Goal: Task Accomplishment & Management: Use online tool/utility

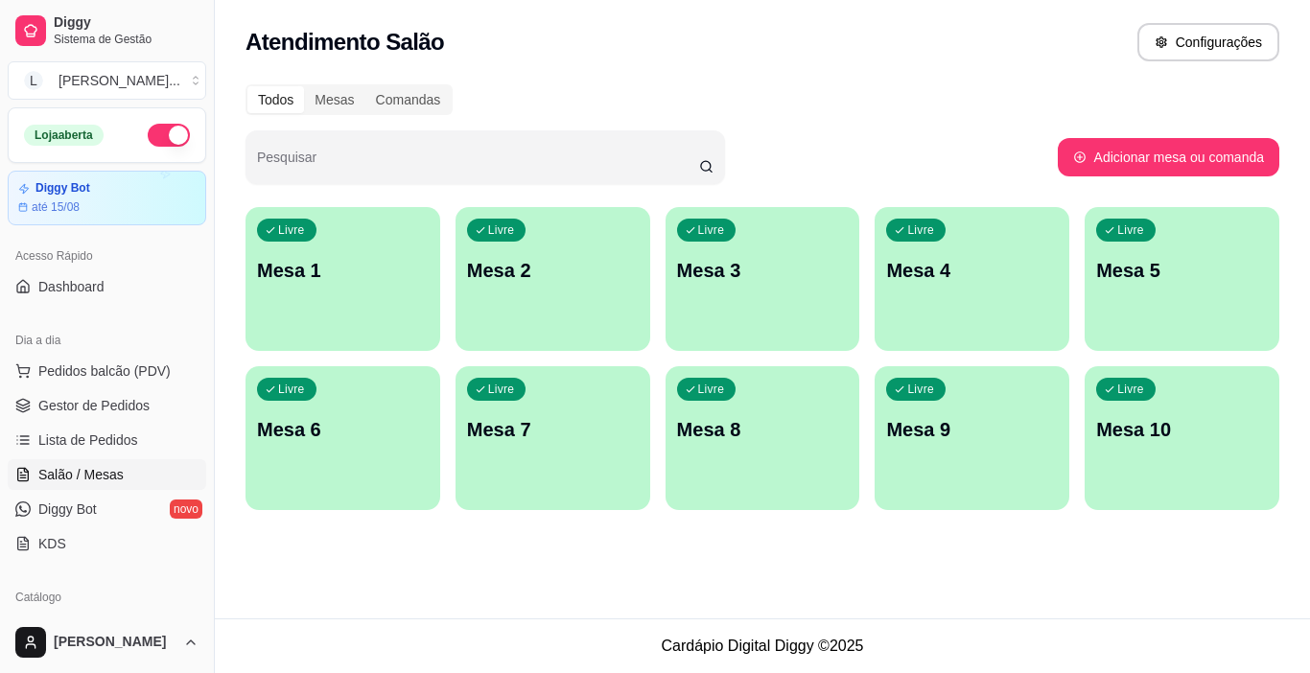
click at [492, 290] on div "Livre Mesa 2" at bounding box center [553, 267] width 195 height 121
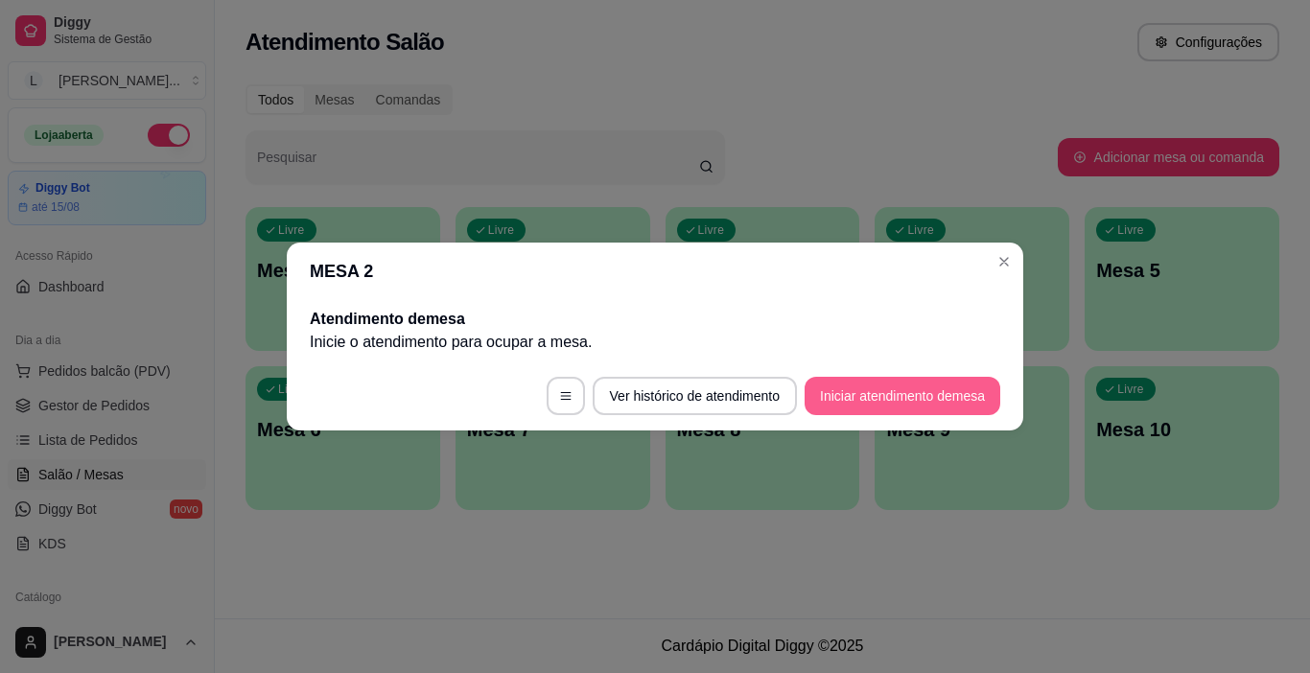
click at [901, 396] on button "Iniciar atendimento de mesa" at bounding box center [903, 396] width 196 height 38
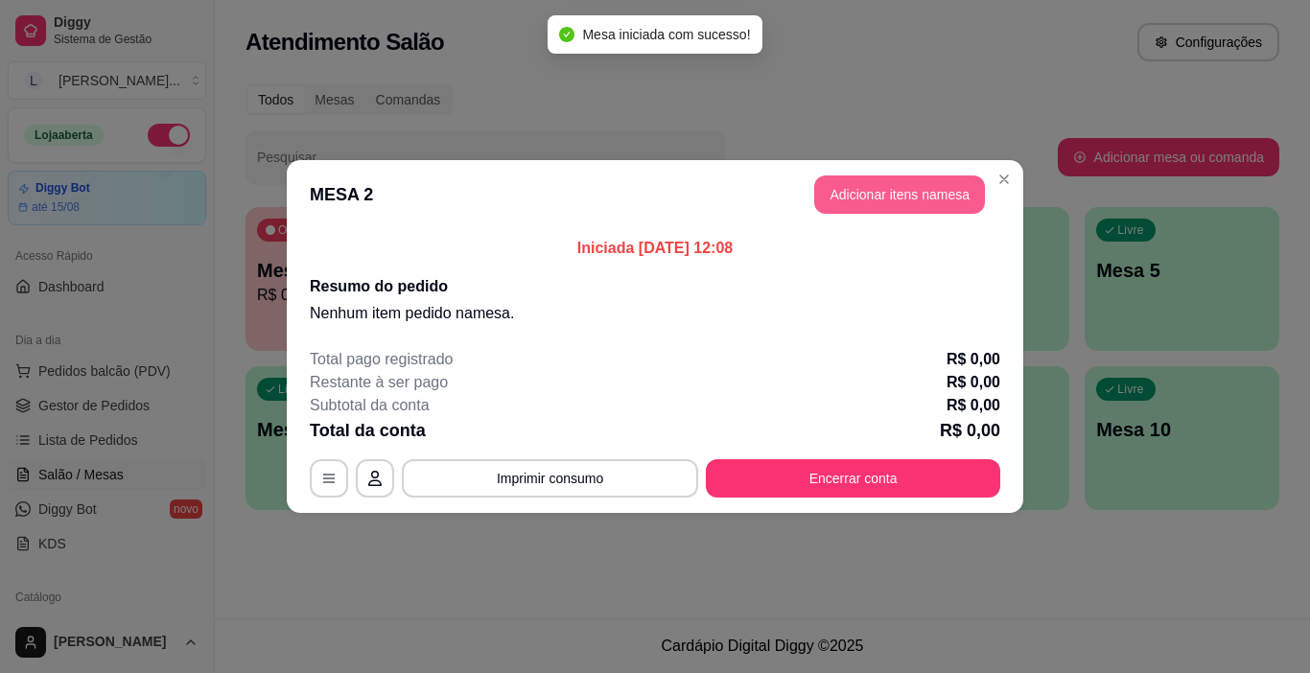
click at [910, 199] on button "Adicionar itens na mesa" at bounding box center [899, 195] width 171 height 38
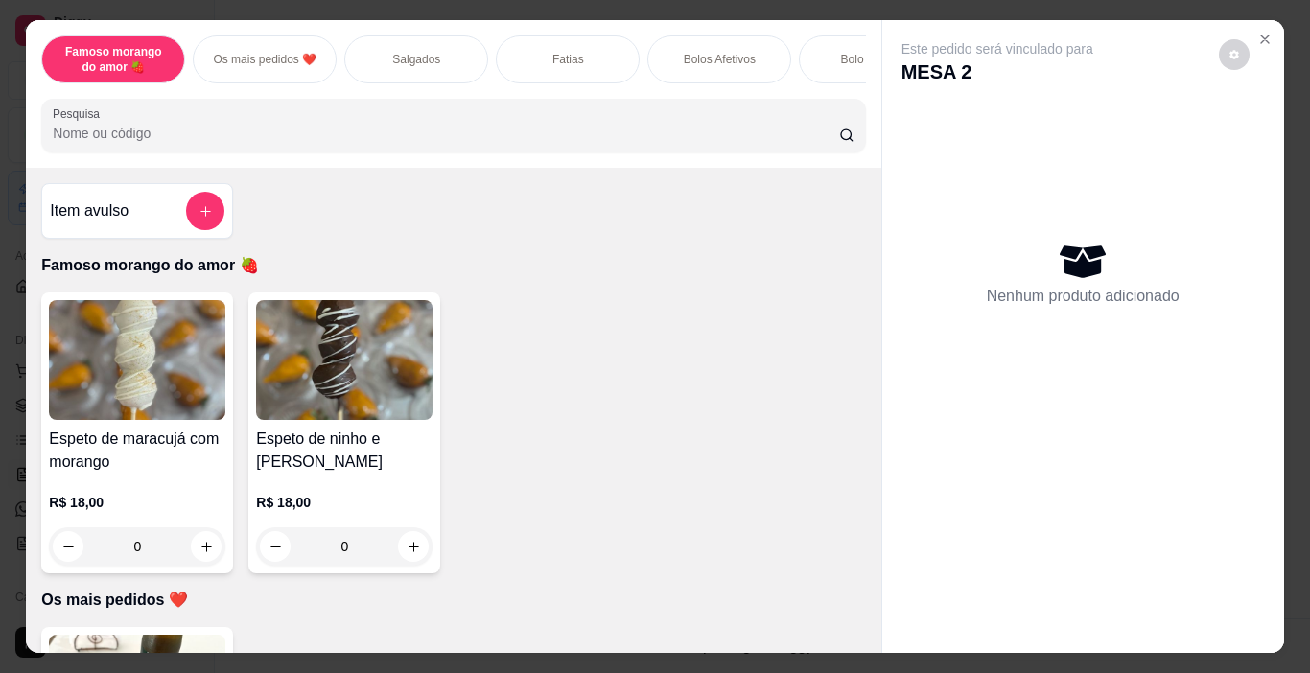
click at [418, 56] on p "Salgados" at bounding box center [416, 59] width 48 height 15
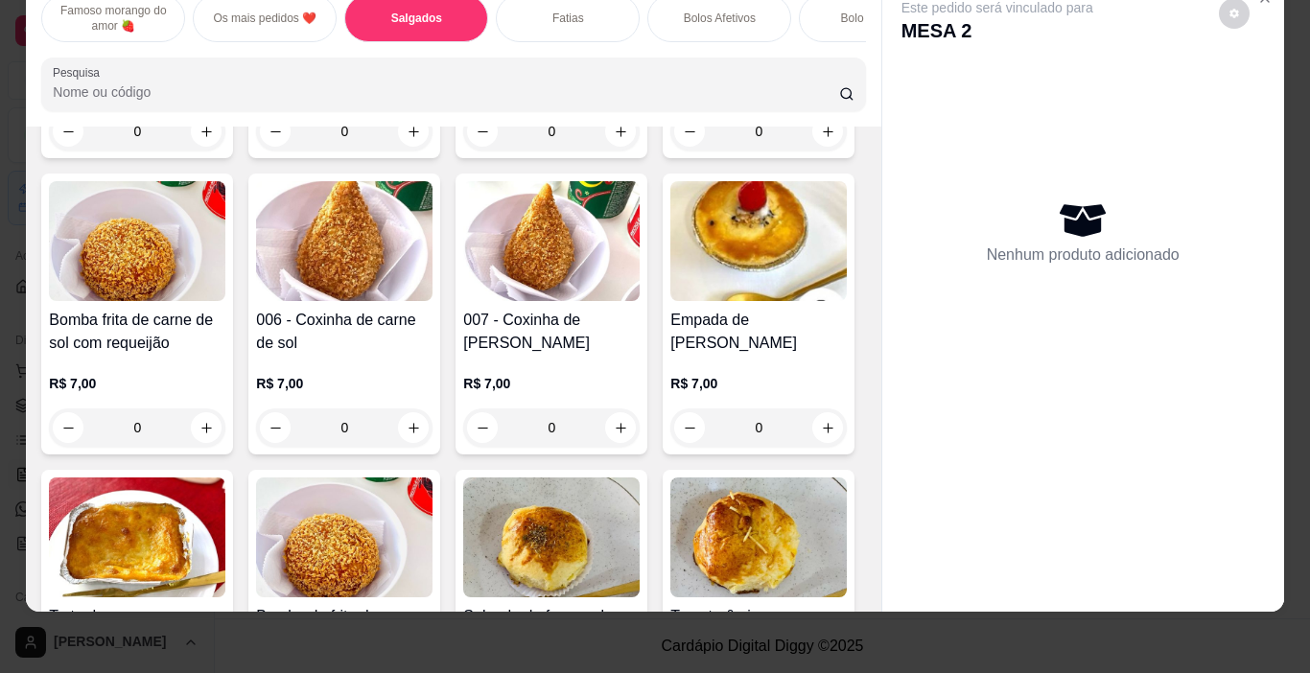
scroll to position [1212, 0]
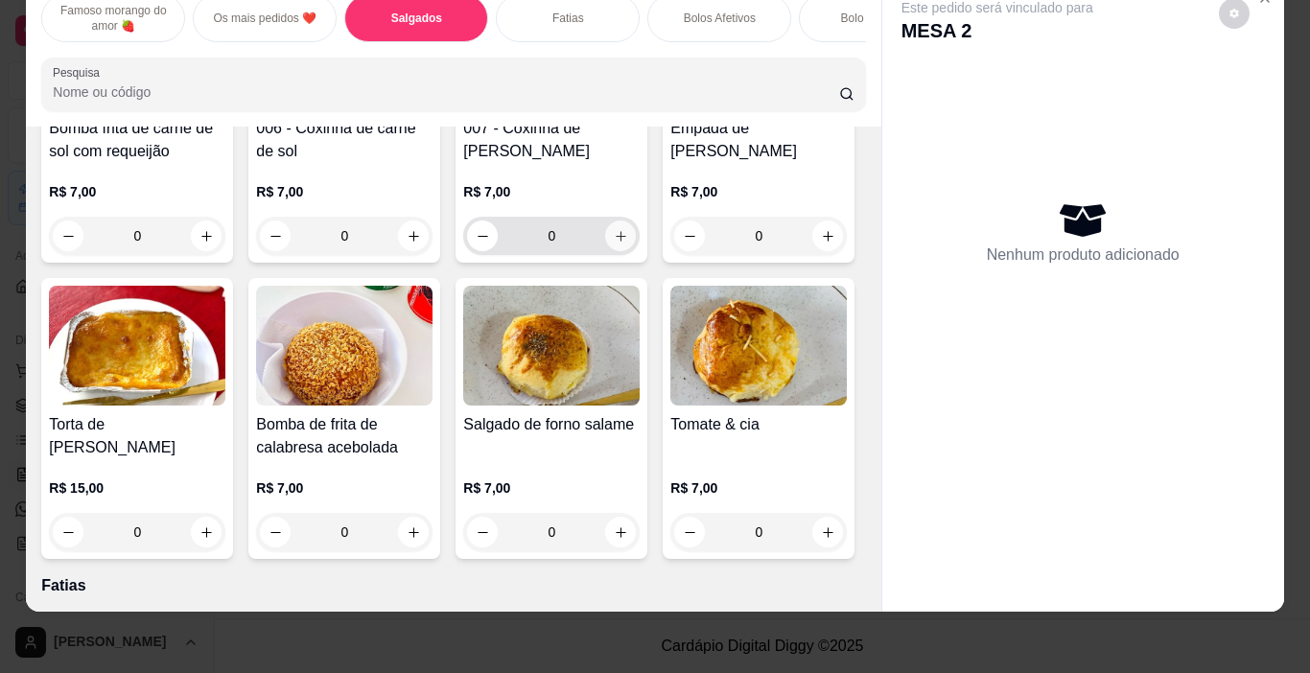
click at [614, 244] on icon "increase-product-quantity" at bounding box center [621, 236] width 14 height 14
type input "1"
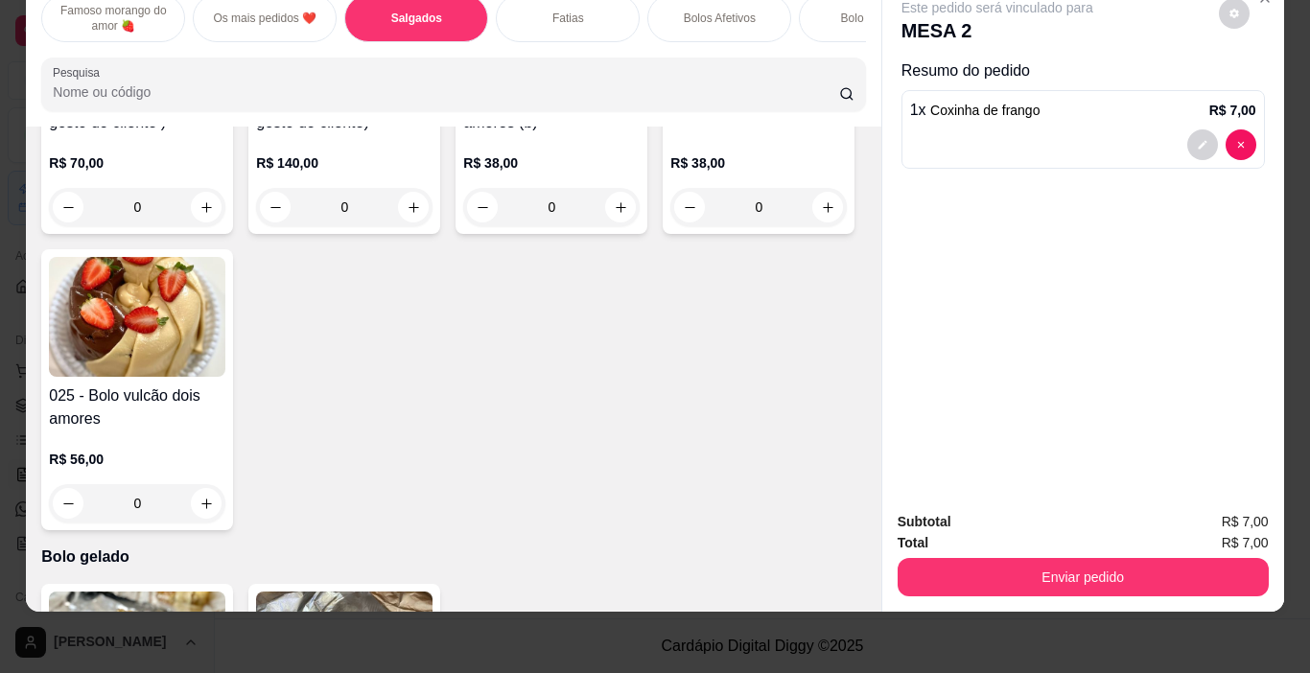
click at [577, 21] on div "Fatias" at bounding box center [568, 18] width 144 height 48
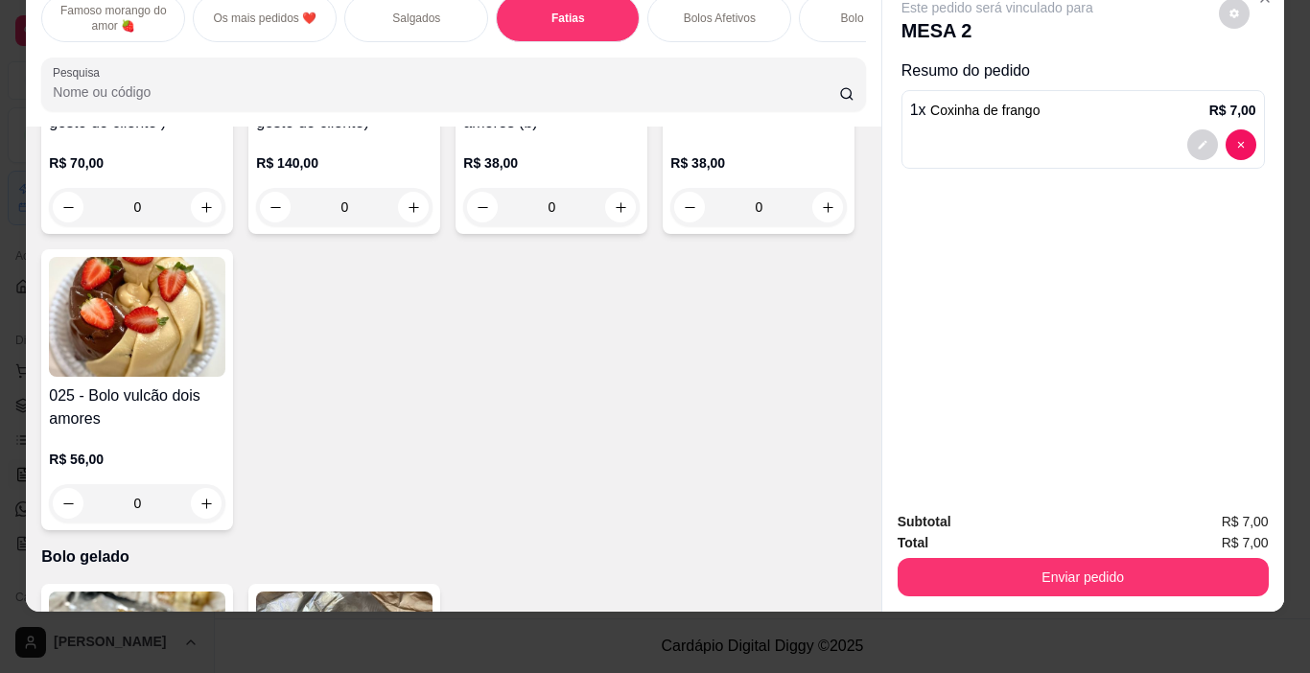
scroll to position [1935, 0]
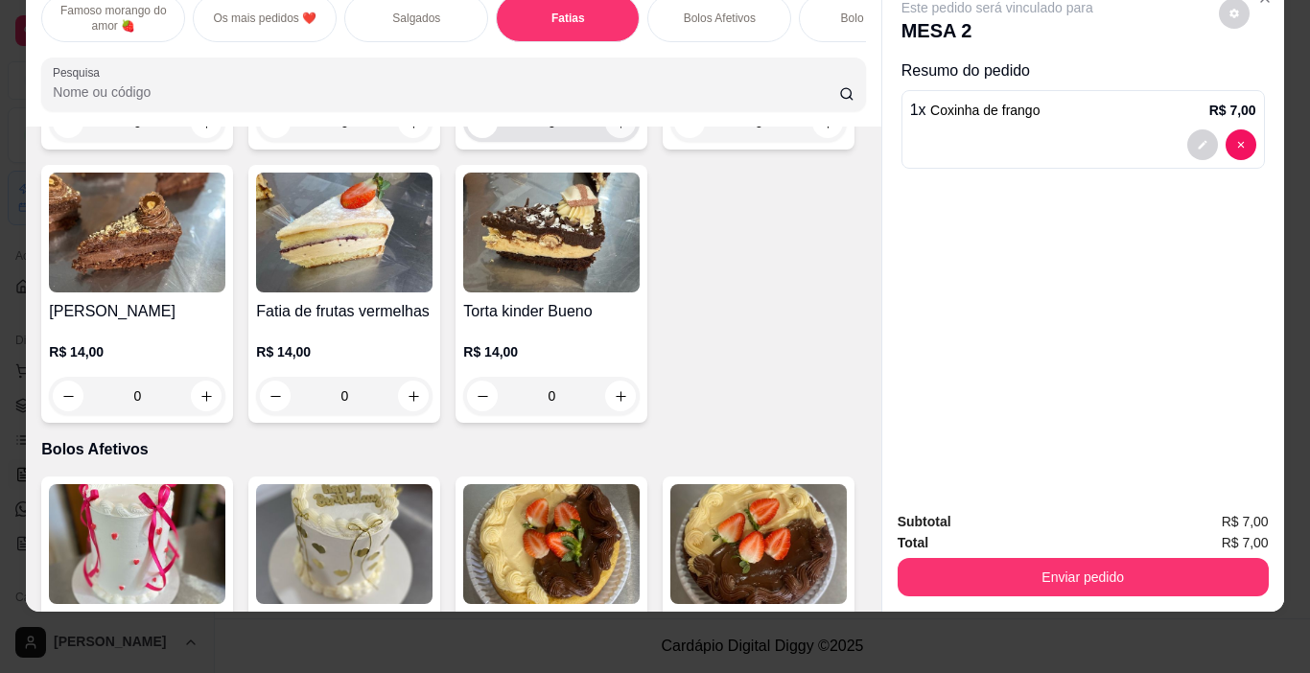
click at [616, 129] on icon "increase-product-quantity" at bounding box center [621, 123] width 11 height 11
type input "1"
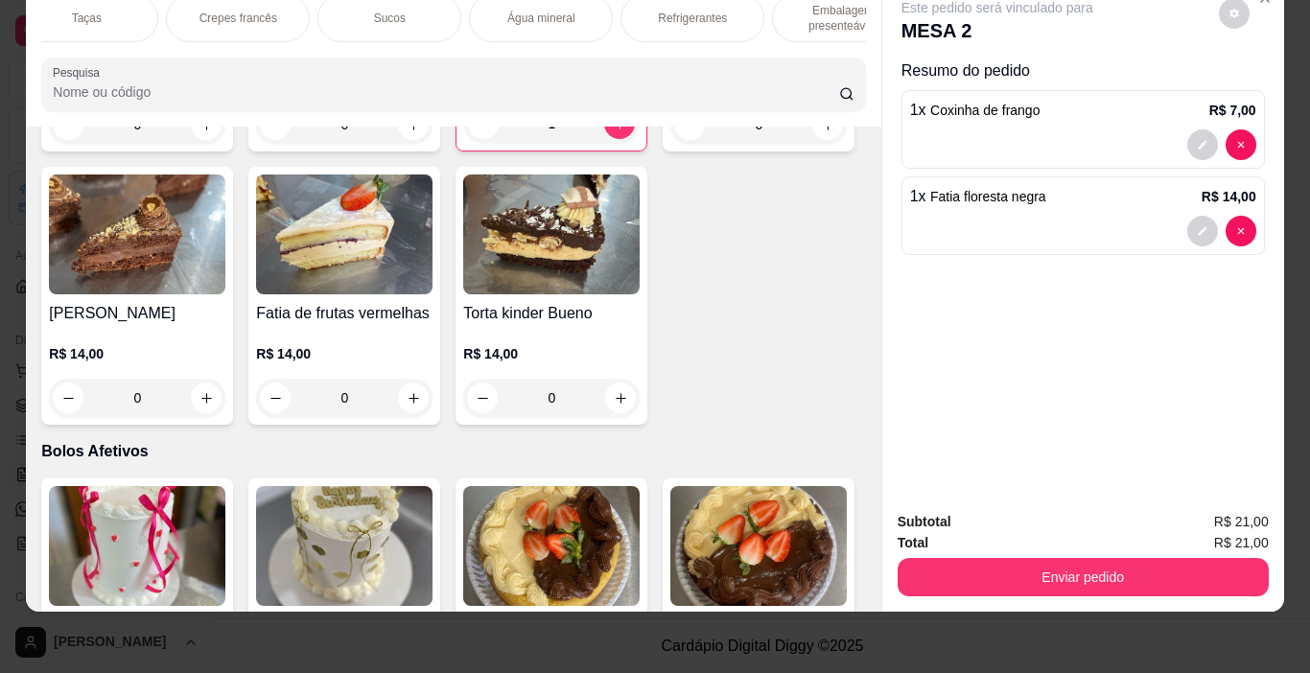
scroll to position [0, 2305]
click at [721, 9] on div "Refrigerantes" at bounding box center [688, 18] width 144 height 48
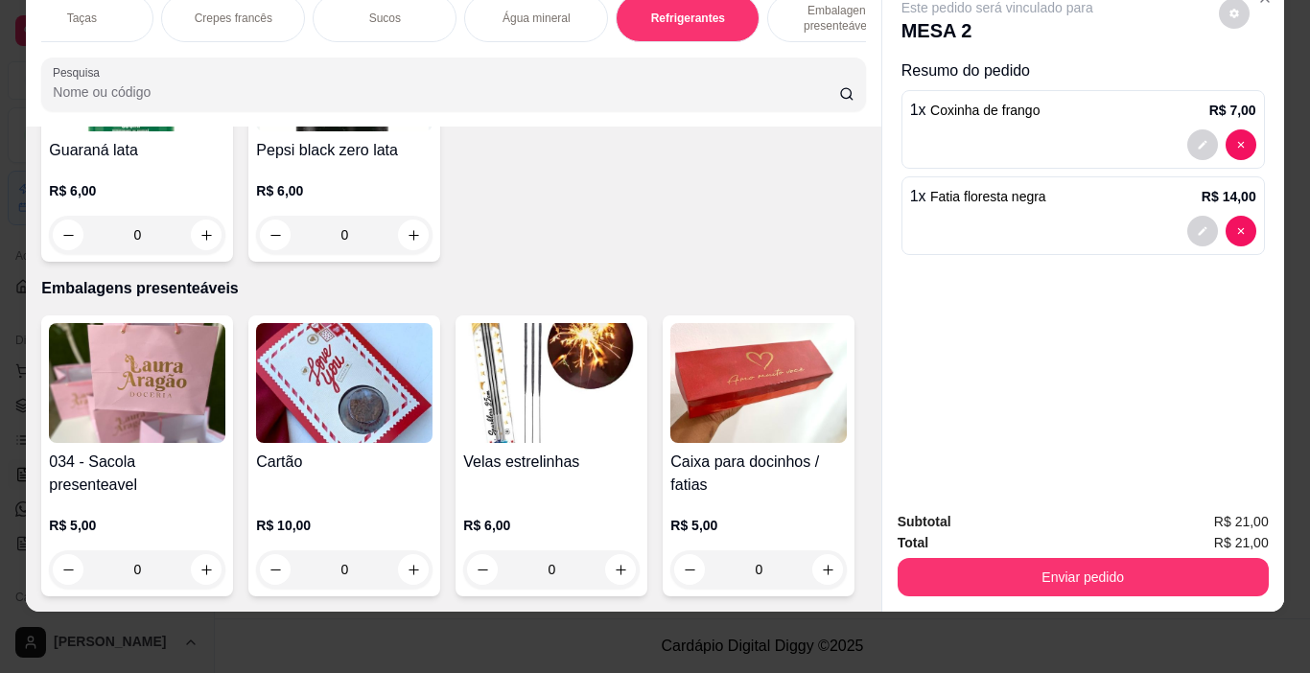
type input "1"
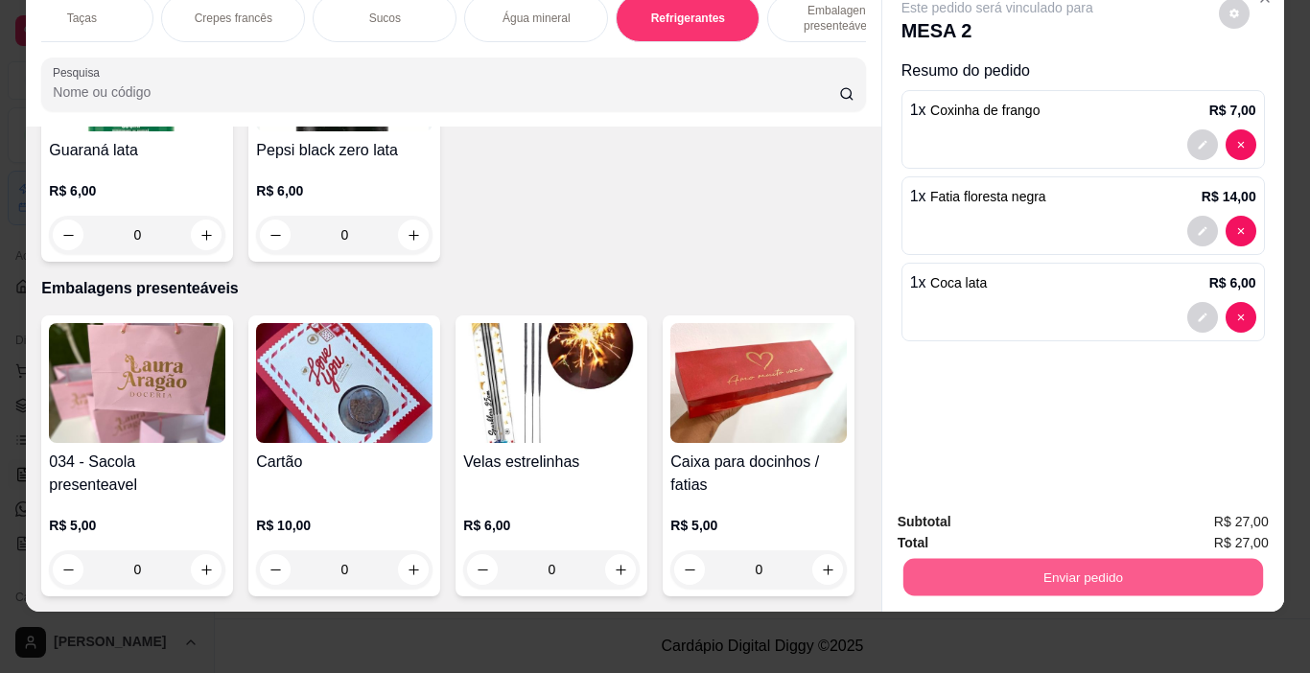
click at [1140, 574] on button "Enviar pedido" at bounding box center [1082, 577] width 360 height 37
click at [987, 523] on button "Não registrar e enviar pedido" at bounding box center [1019, 516] width 199 height 36
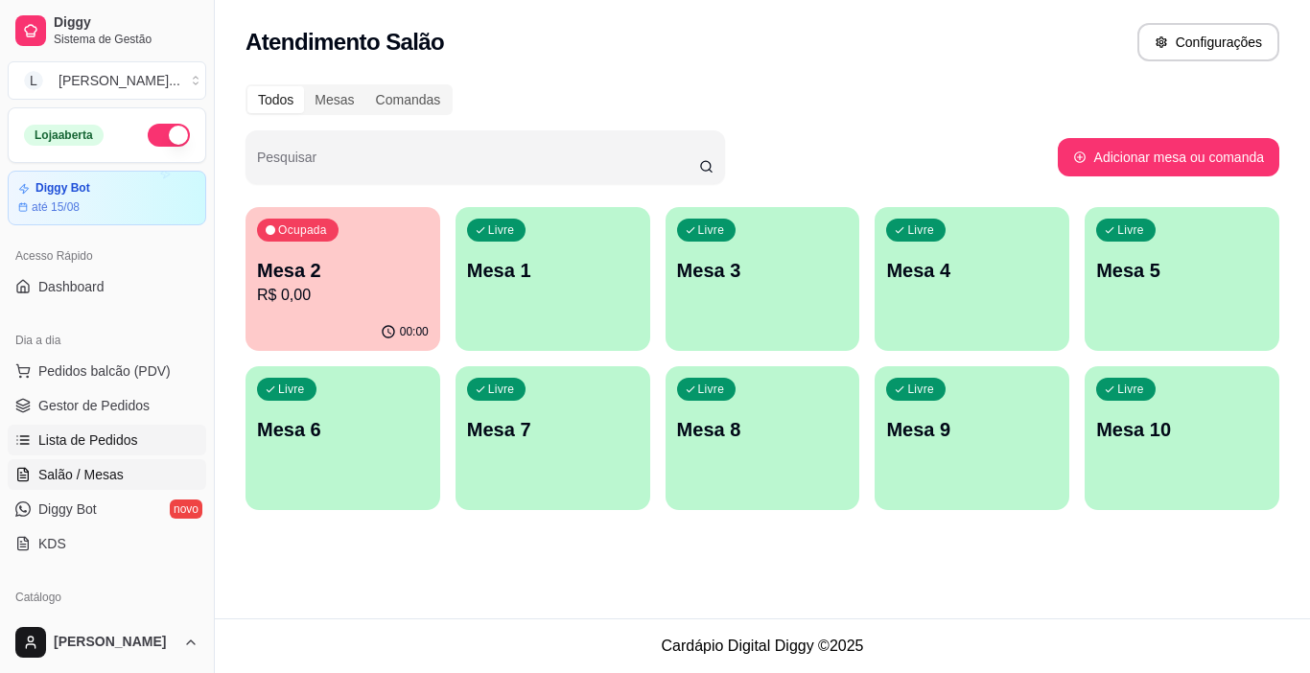
click at [128, 434] on span "Lista de Pedidos" at bounding box center [88, 440] width 100 height 19
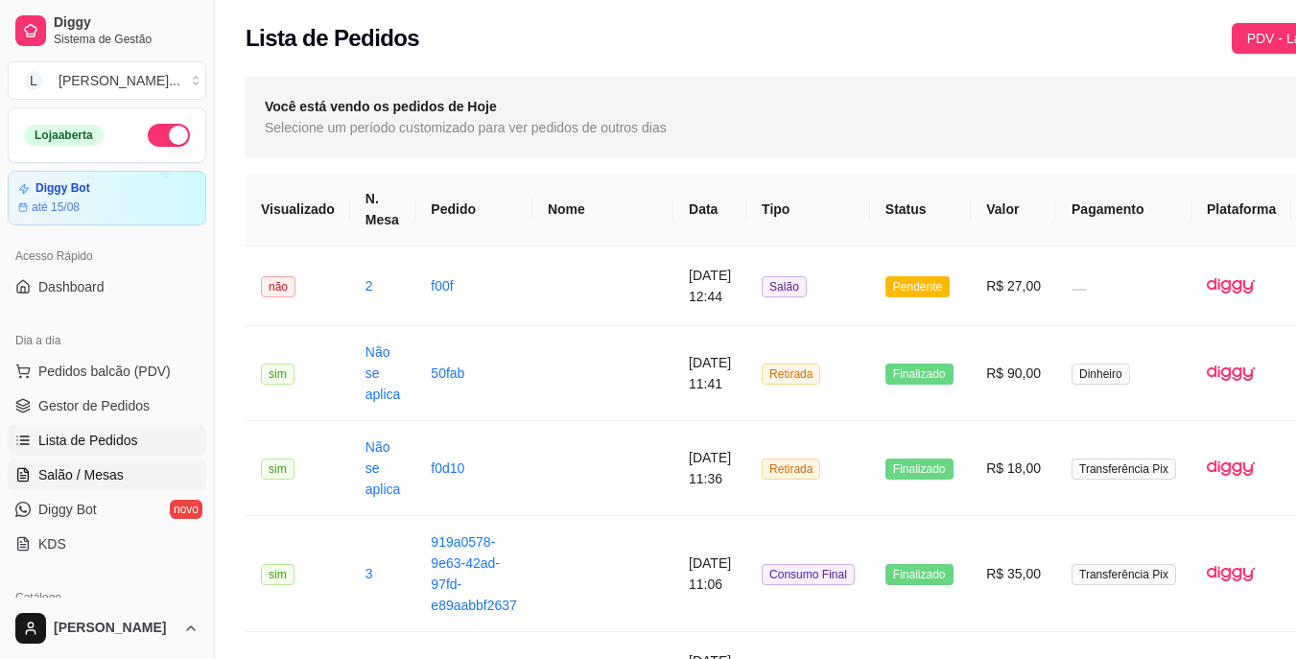
click at [114, 467] on span "Salão / Mesas" at bounding box center [80, 474] width 85 height 19
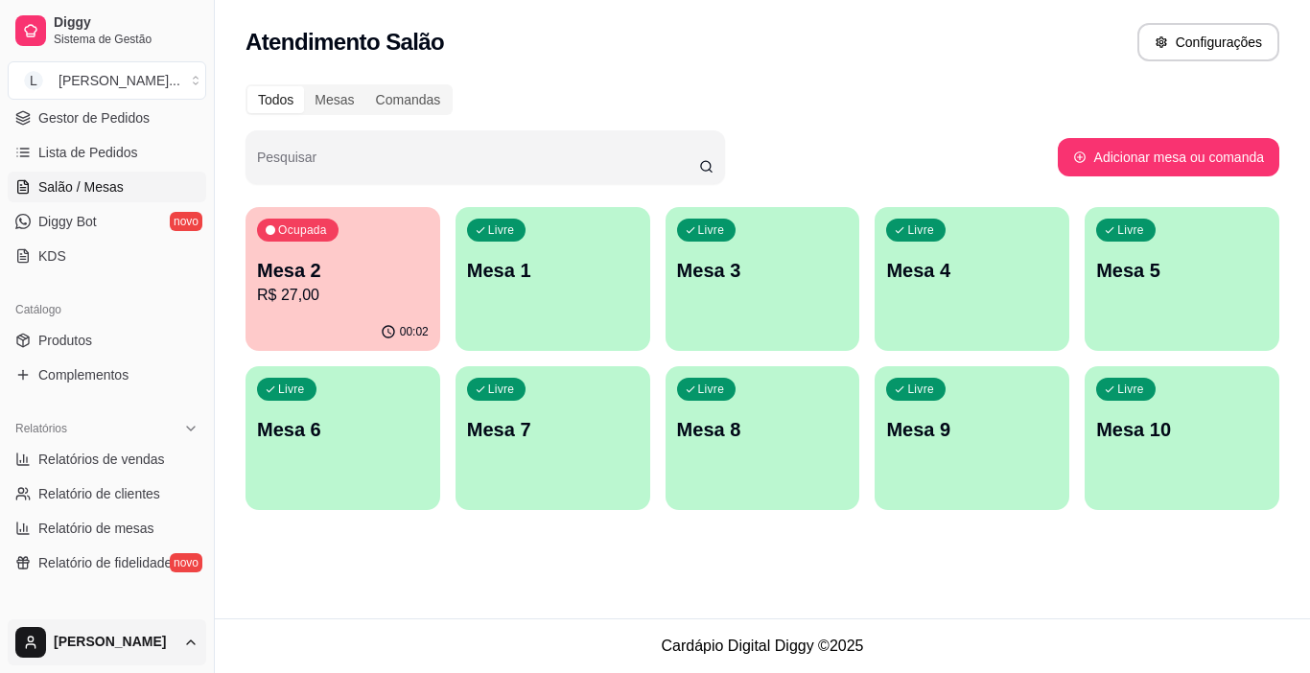
scroll to position [384, 0]
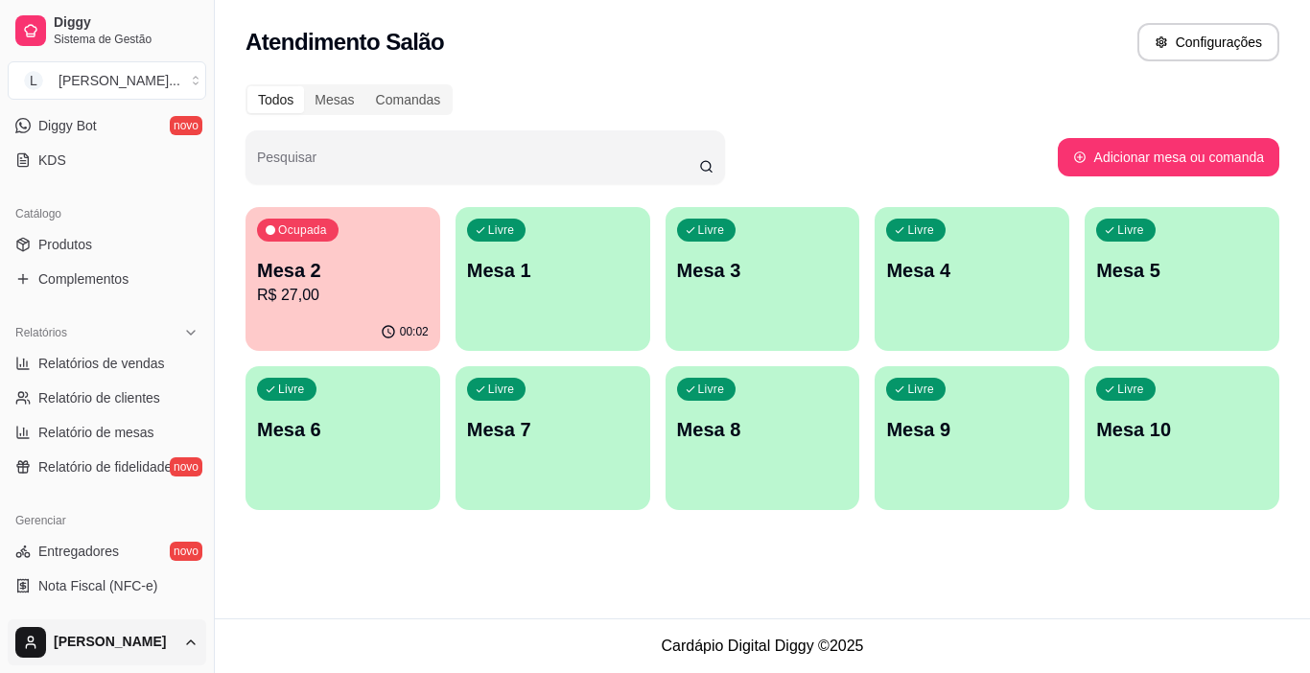
click at [192, 648] on html "Diggy Sistema de Gestão L [PERSON_NAME] ... Loja aberta Diggy Bot até 15/08 Ace…" at bounding box center [655, 336] width 1310 height 673
click at [192, 642] on html "Diggy Sistema de Gestão L [PERSON_NAME] ... Loja aberta Diggy Bot até 15/08 Ace…" at bounding box center [655, 336] width 1310 height 673
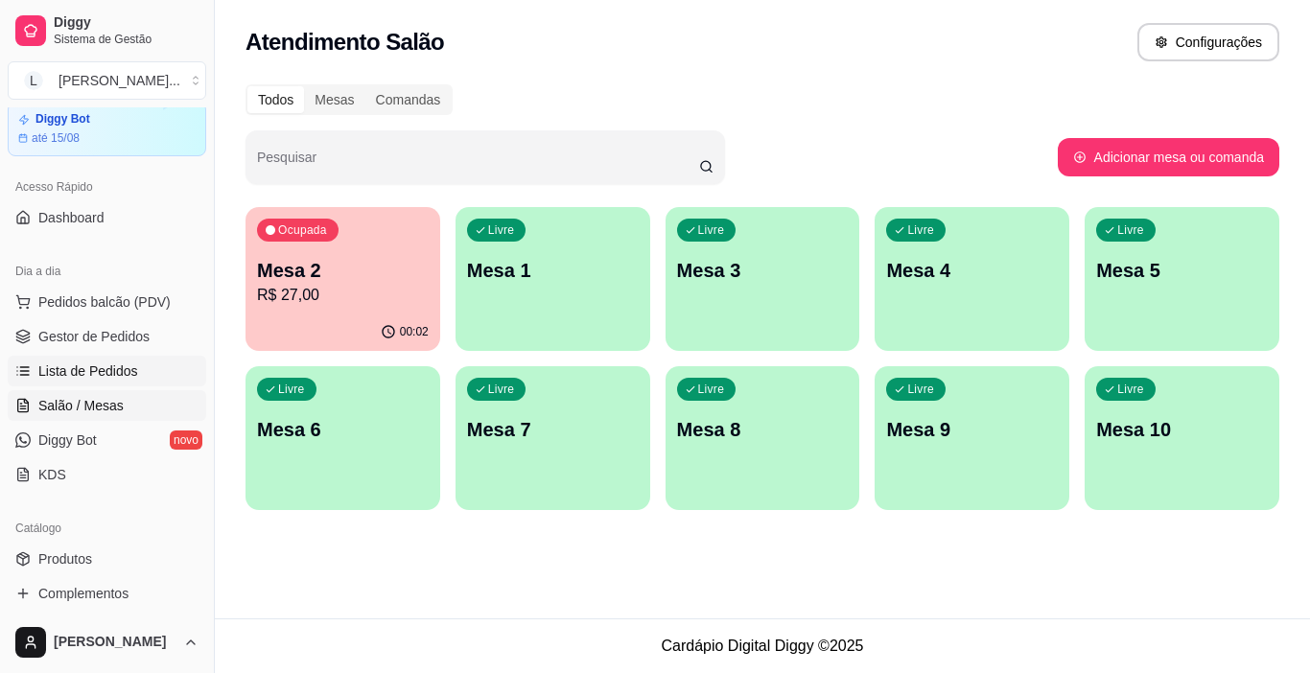
scroll to position [96, 0]
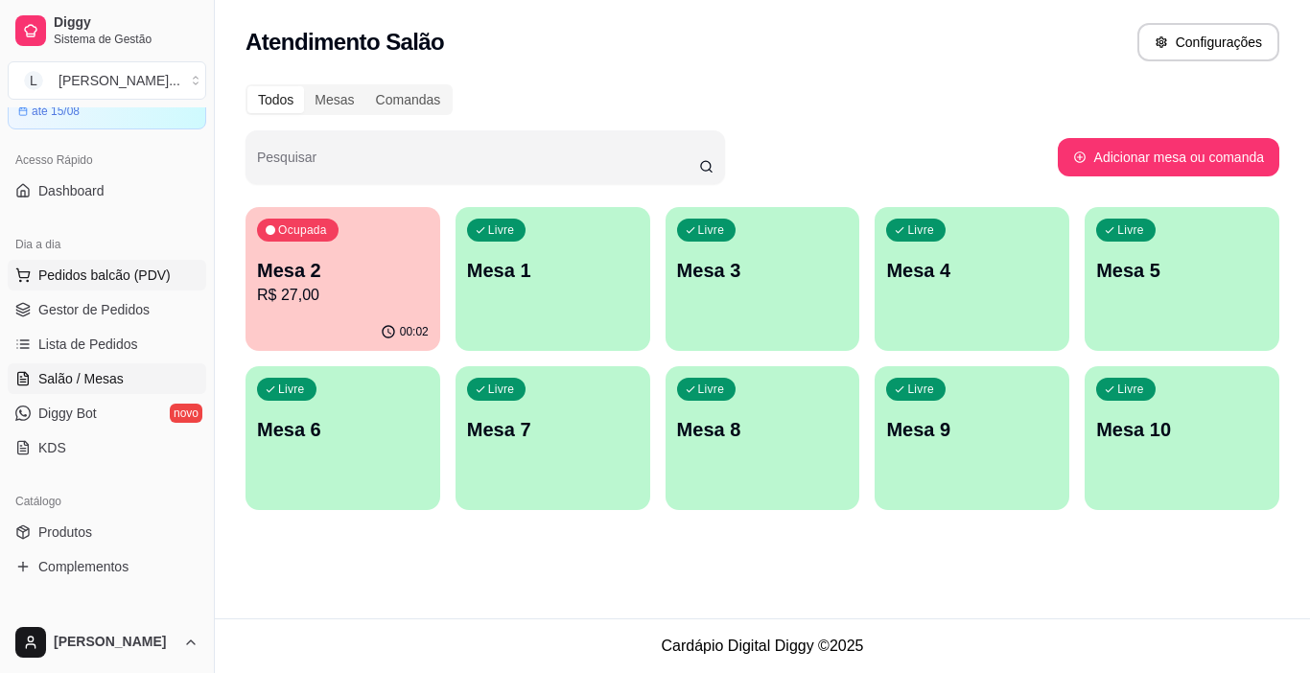
click at [117, 276] on span "Pedidos balcão (PDV)" at bounding box center [104, 275] width 132 height 19
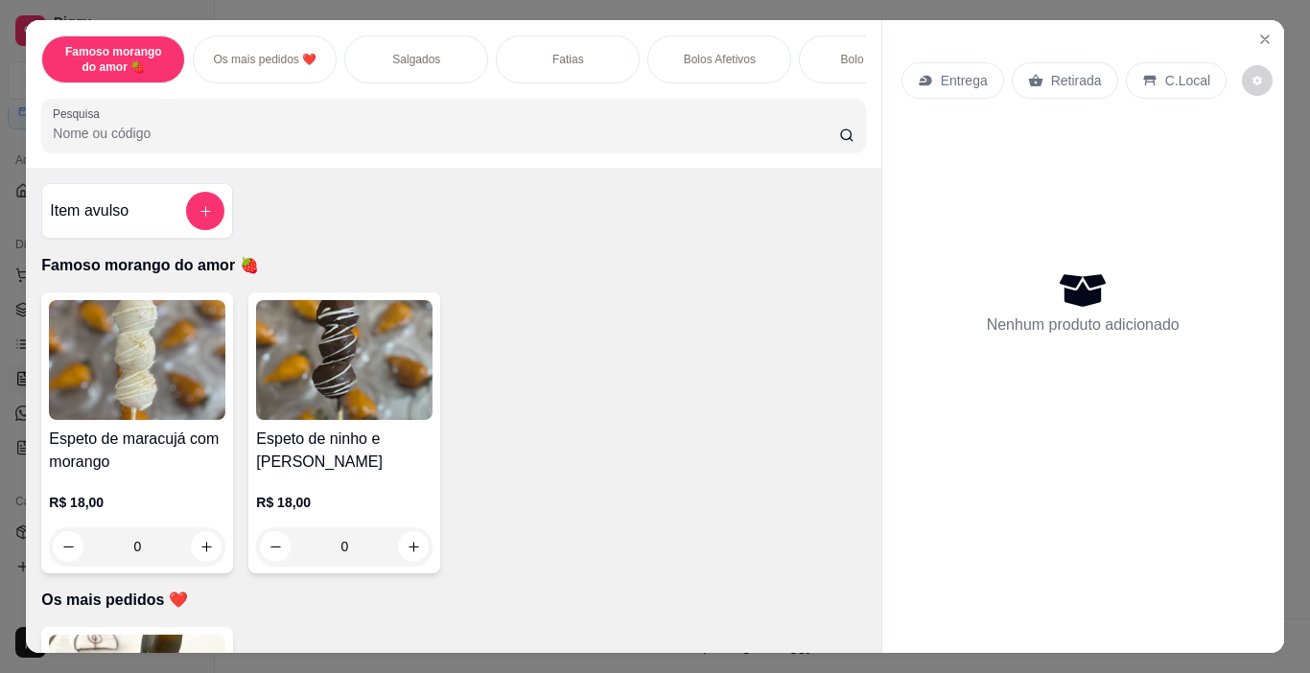
click at [566, 55] on p "Fatias" at bounding box center [568, 59] width 32 height 15
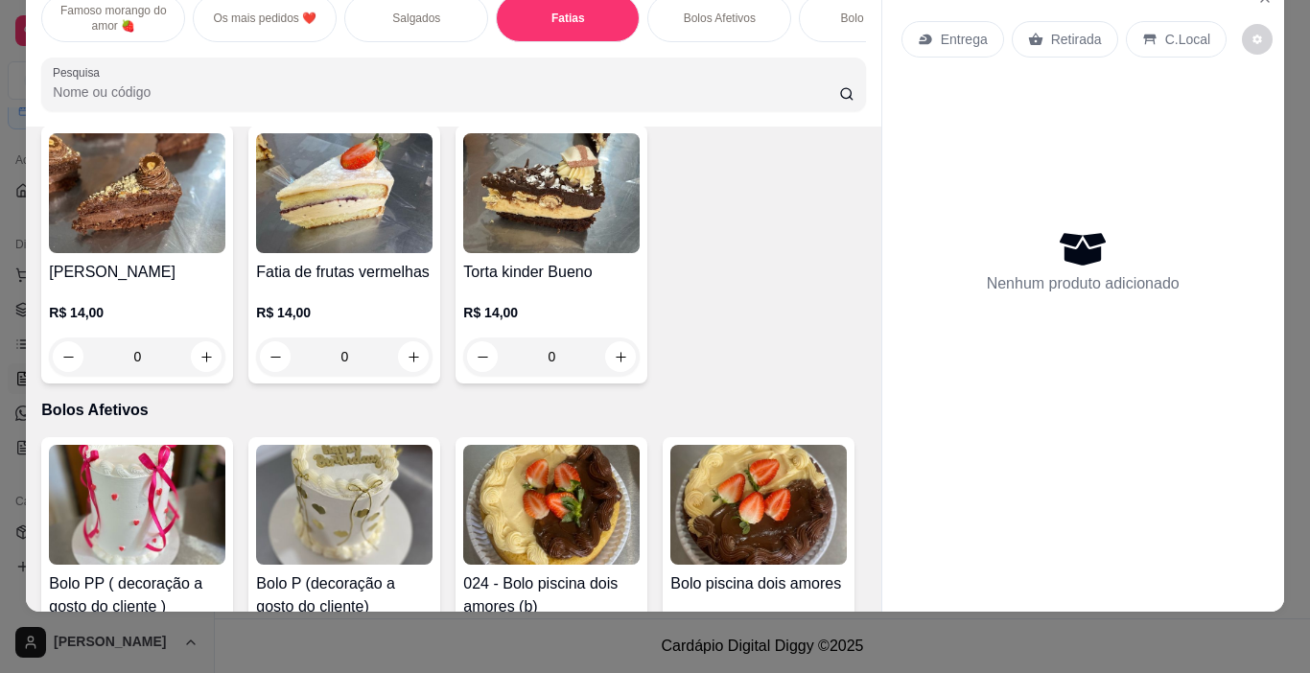
scroll to position [2317, 0]
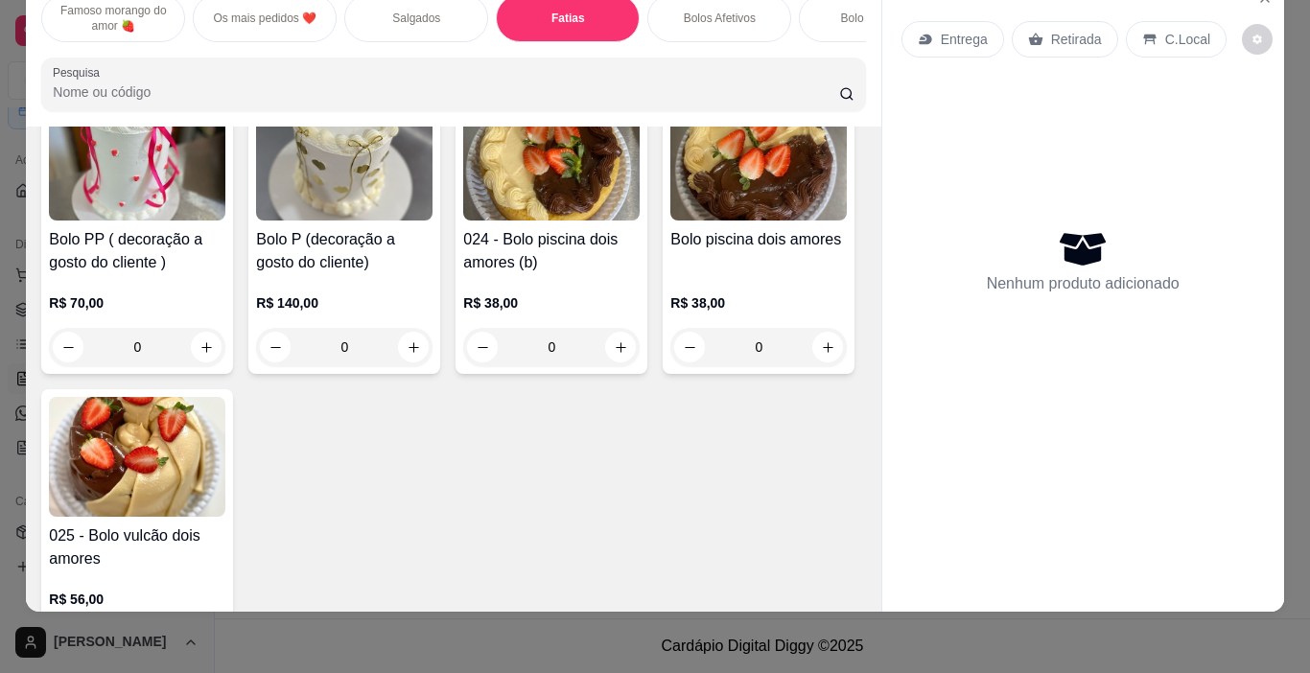
type input "1"
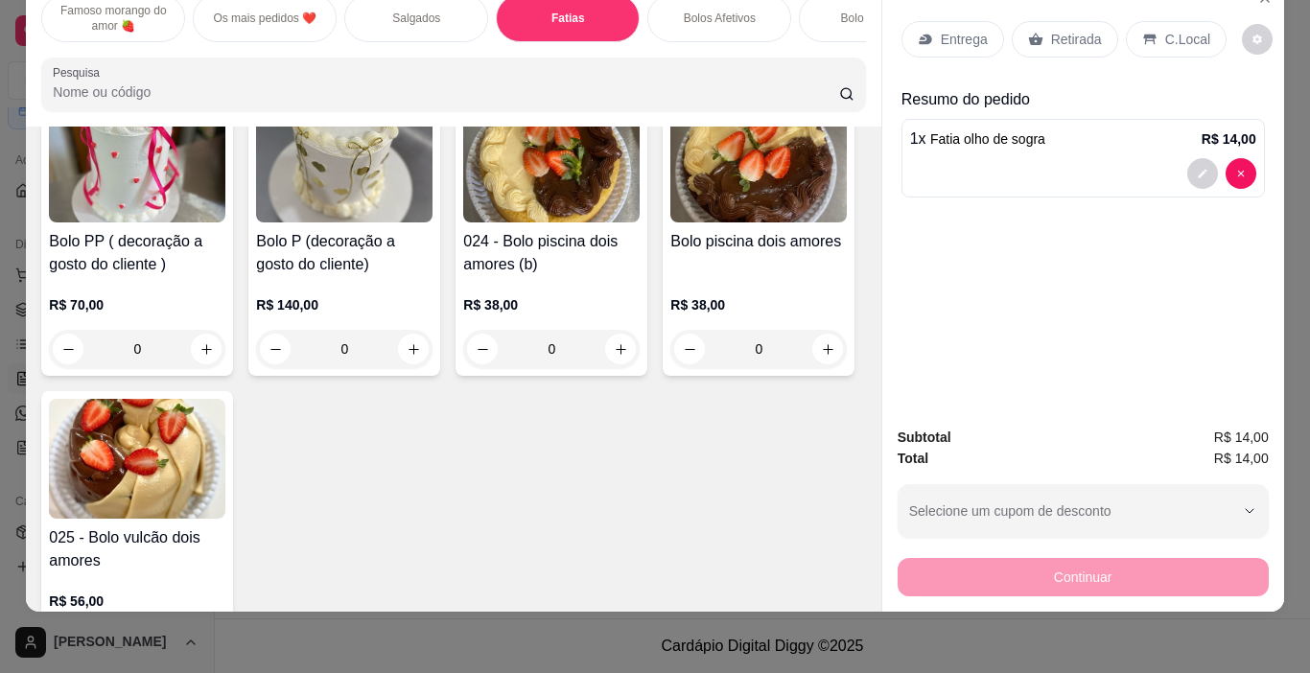
scroll to position [2318, 0]
click at [1066, 33] on p "Retirada" at bounding box center [1076, 39] width 51 height 19
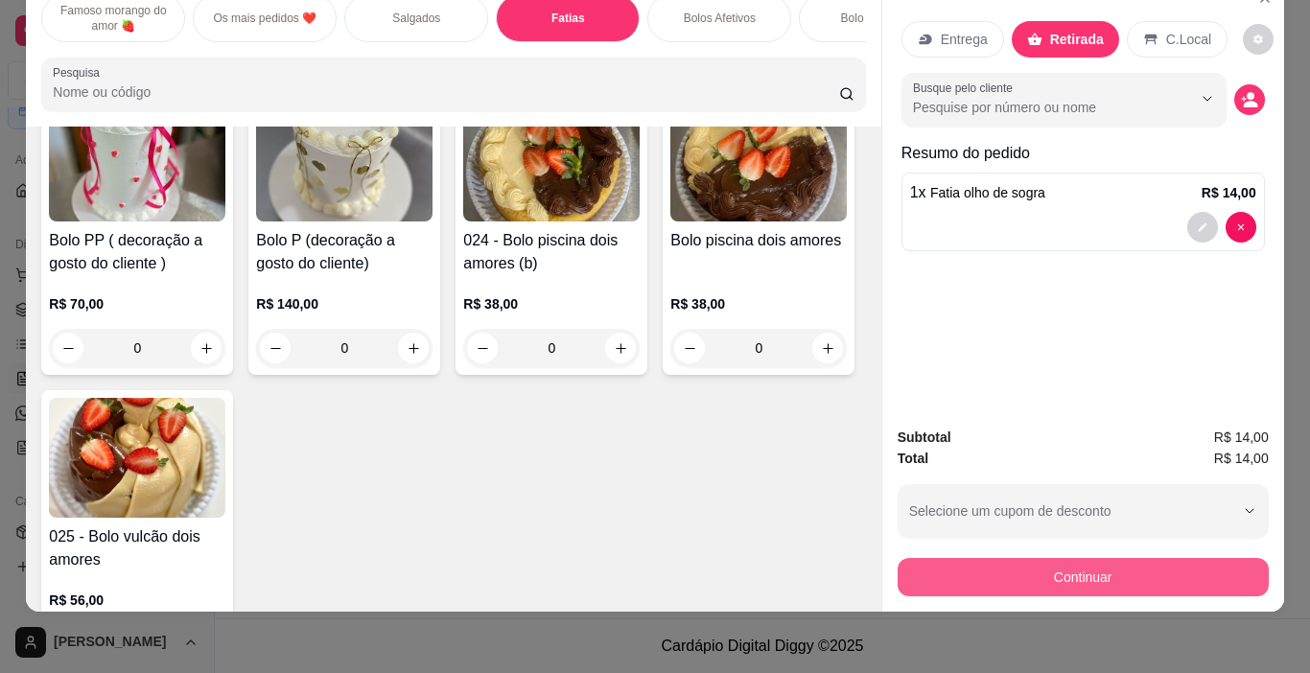
click at [1047, 558] on button "Continuar" at bounding box center [1083, 577] width 371 height 38
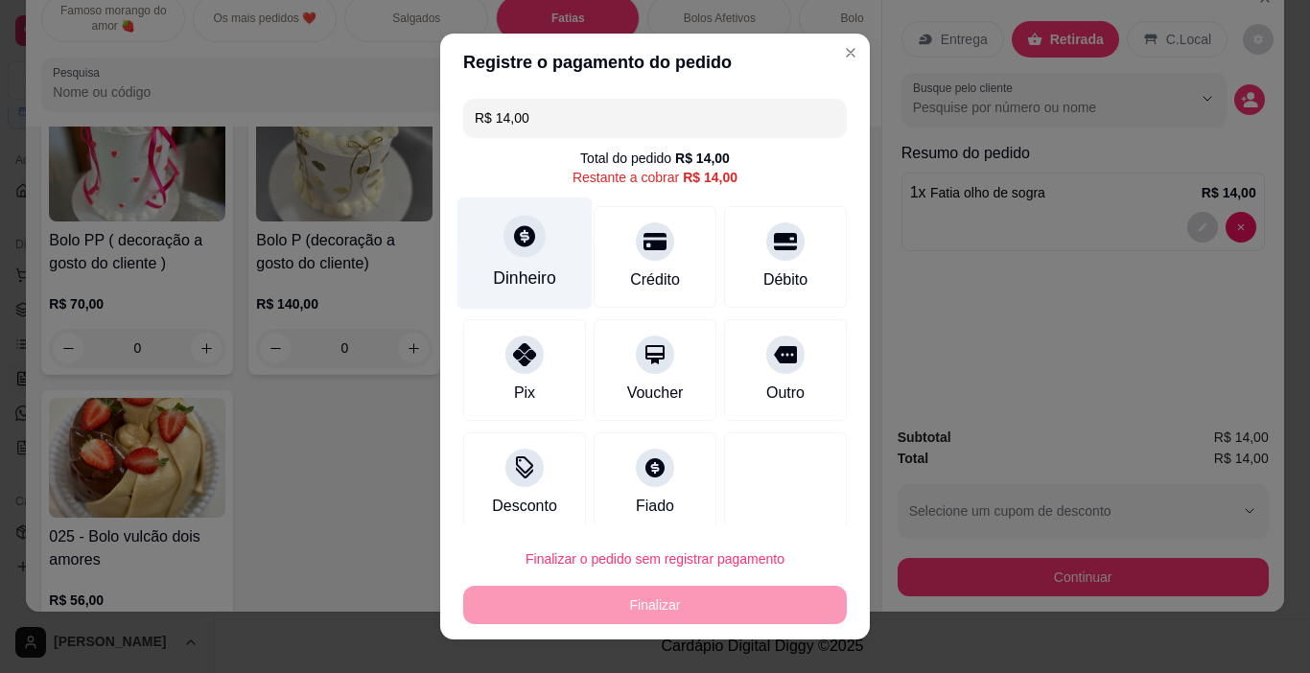
click at [507, 278] on div "Dinheiro" at bounding box center [524, 278] width 63 height 25
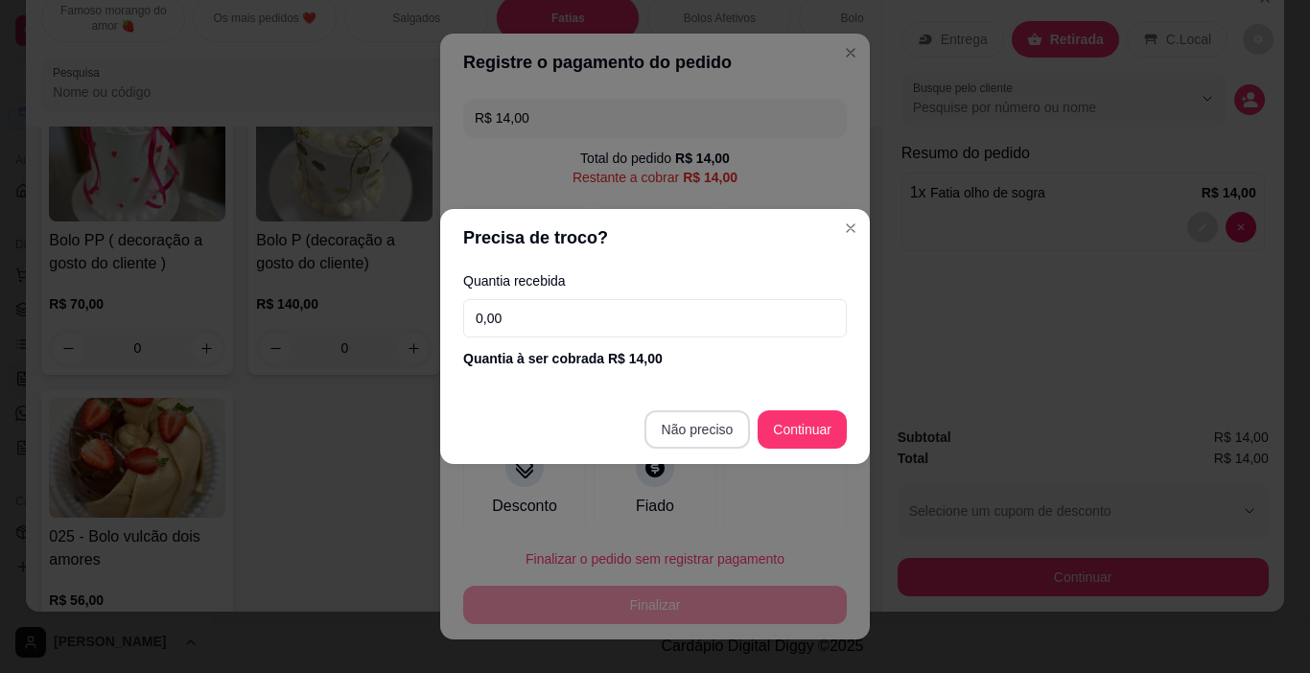
type input "R$ 0,00"
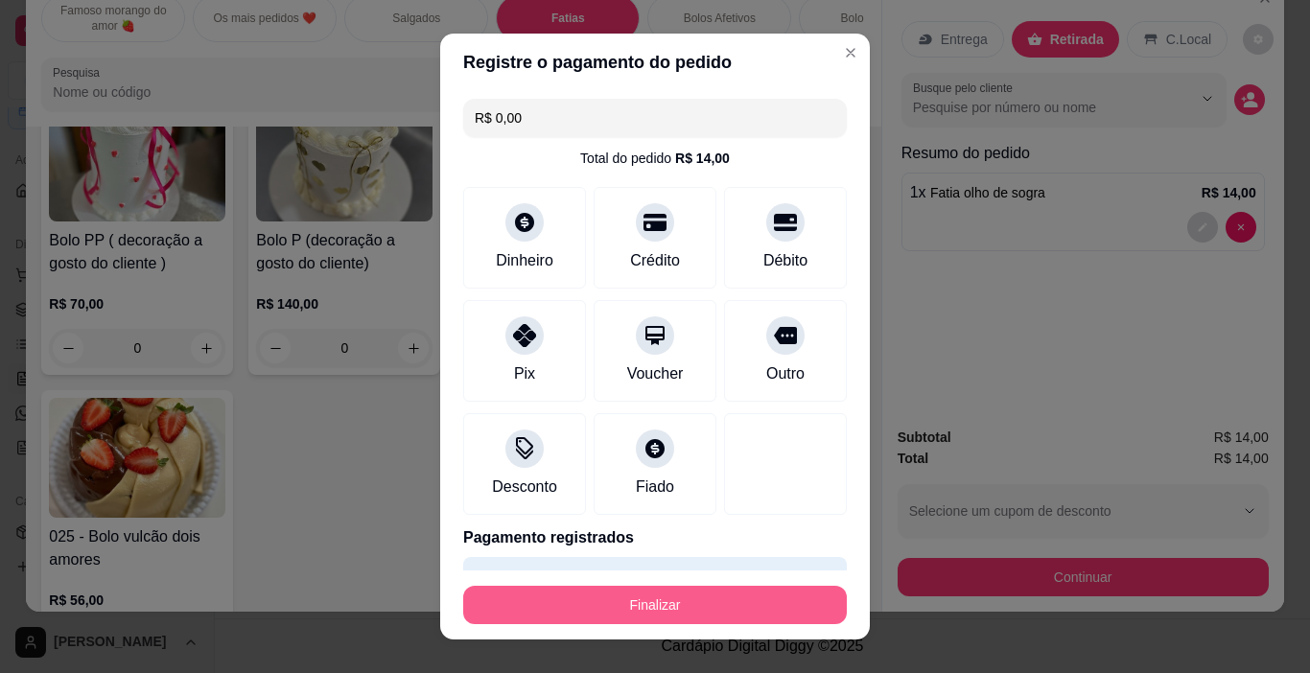
click at [658, 605] on button "Finalizar" at bounding box center [655, 605] width 384 height 38
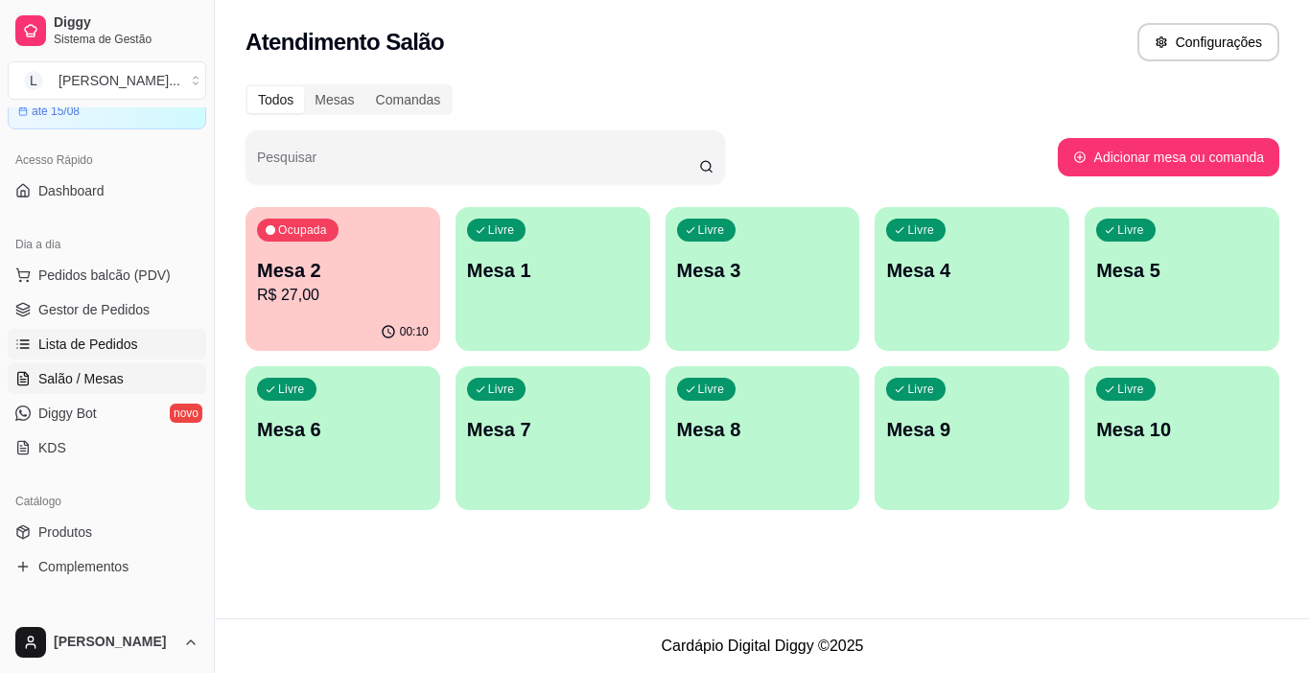
click at [83, 348] on span "Lista de Pedidos" at bounding box center [88, 344] width 100 height 19
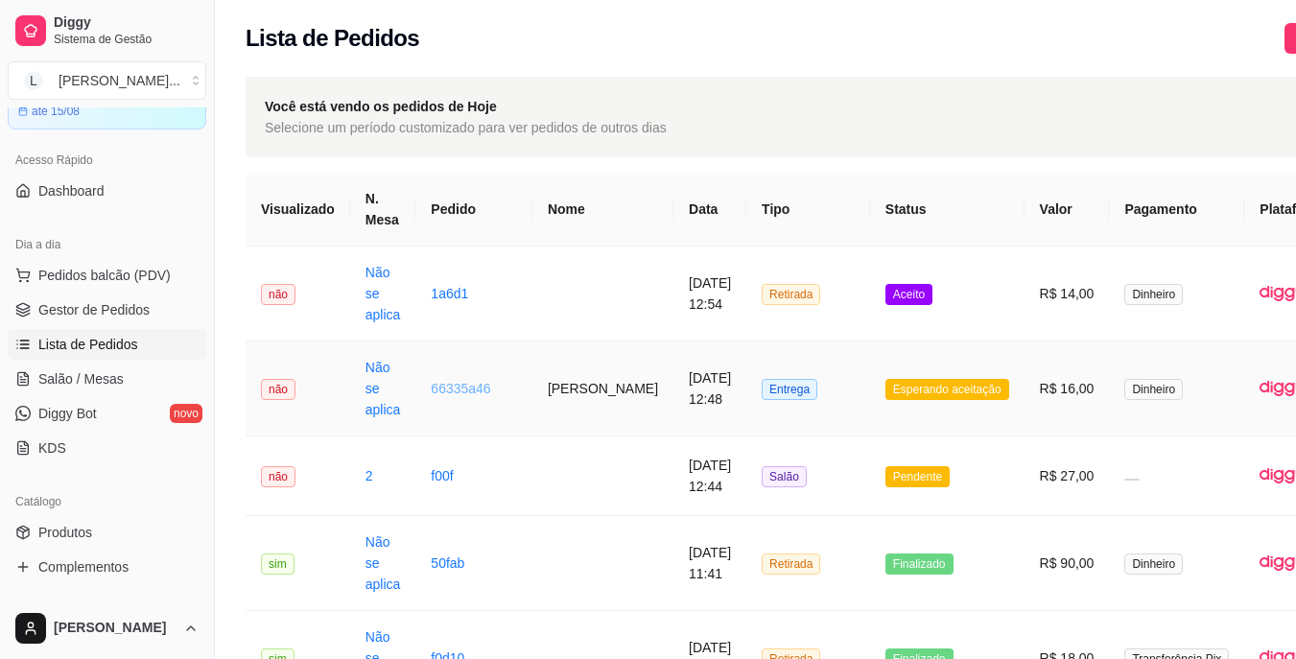
click at [460, 388] on link "66335a46" at bounding box center [460, 388] width 59 height 15
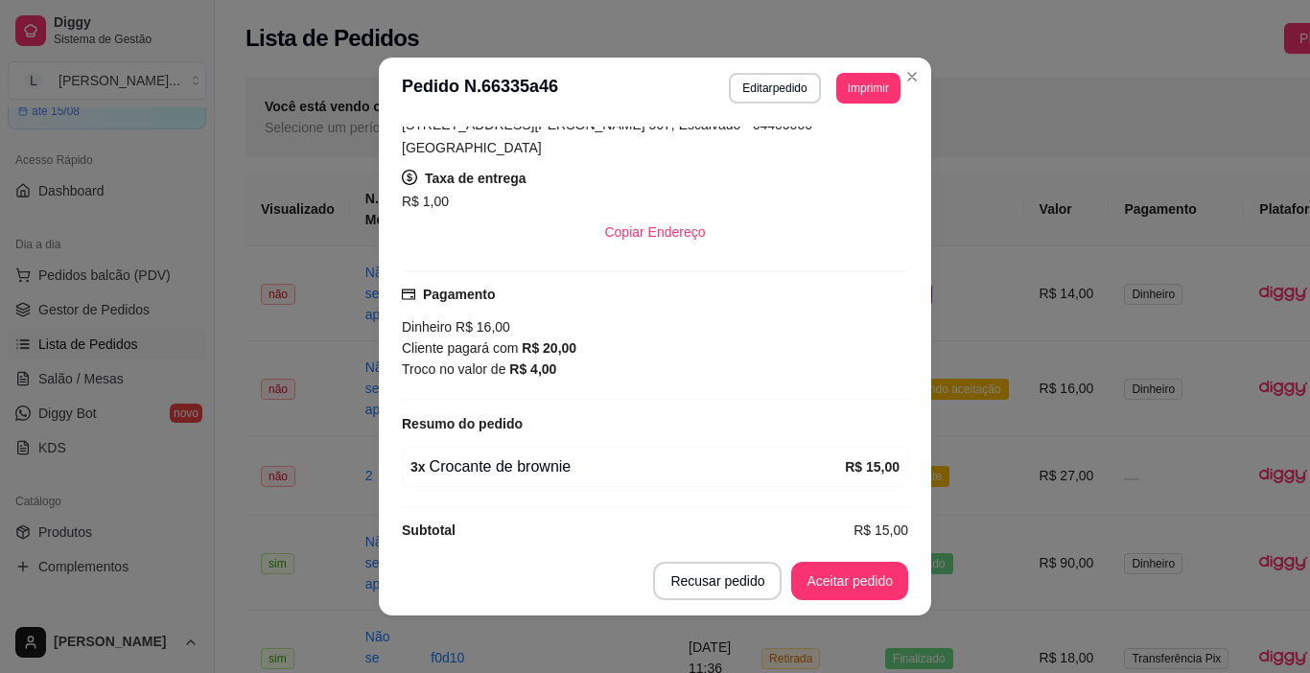
scroll to position [4, 0]
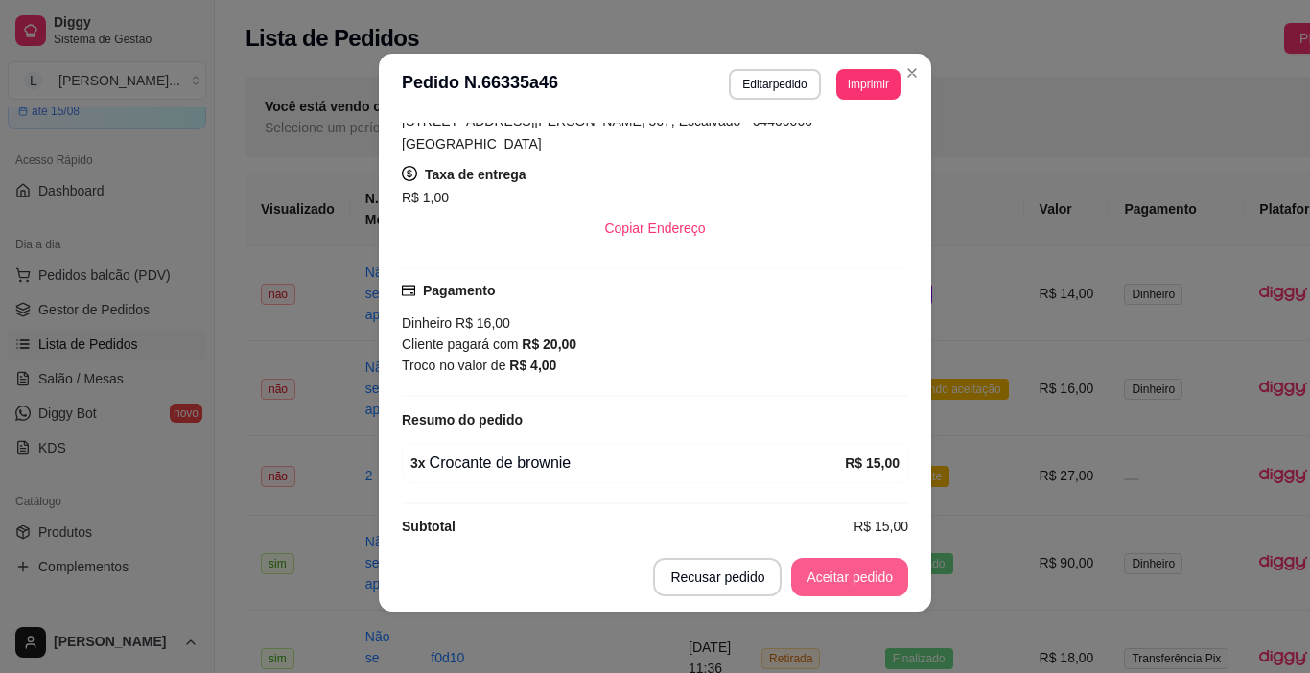
click at [834, 570] on button "Aceitar pedido" at bounding box center [849, 577] width 117 height 38
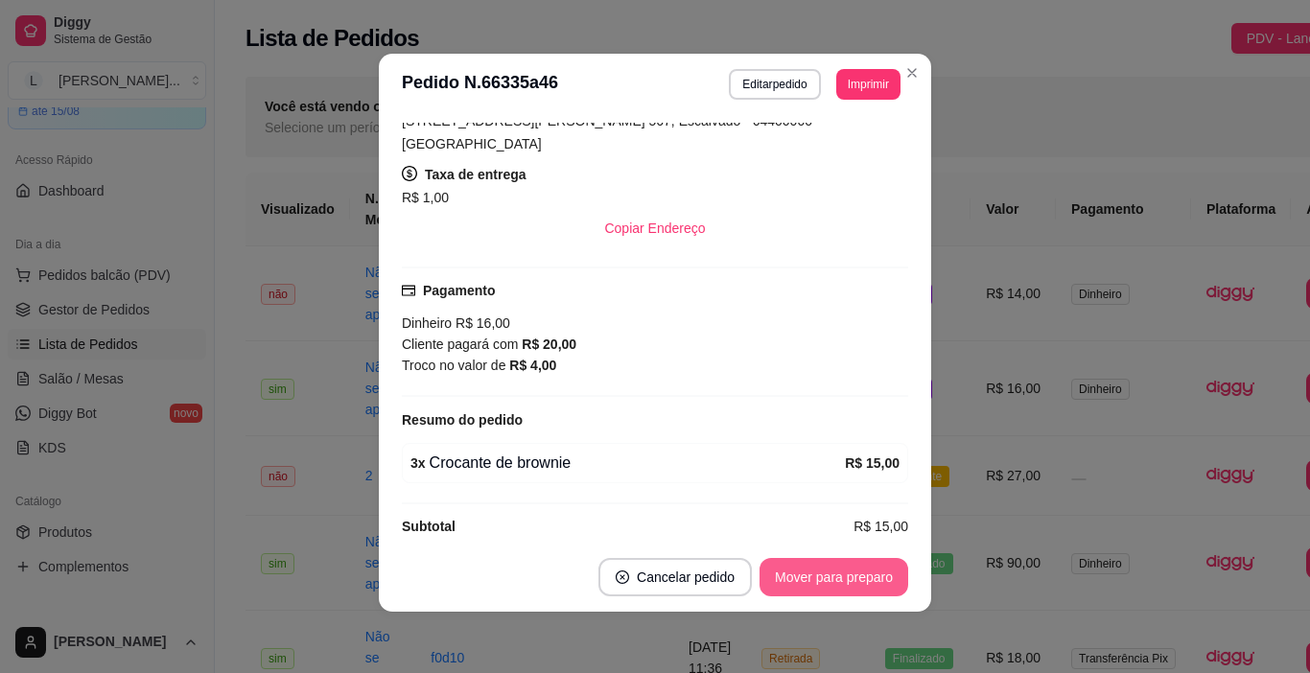
click at [834, 576] on button "Mover para preparo" at bounding box center [834, 577] width 149 height 38
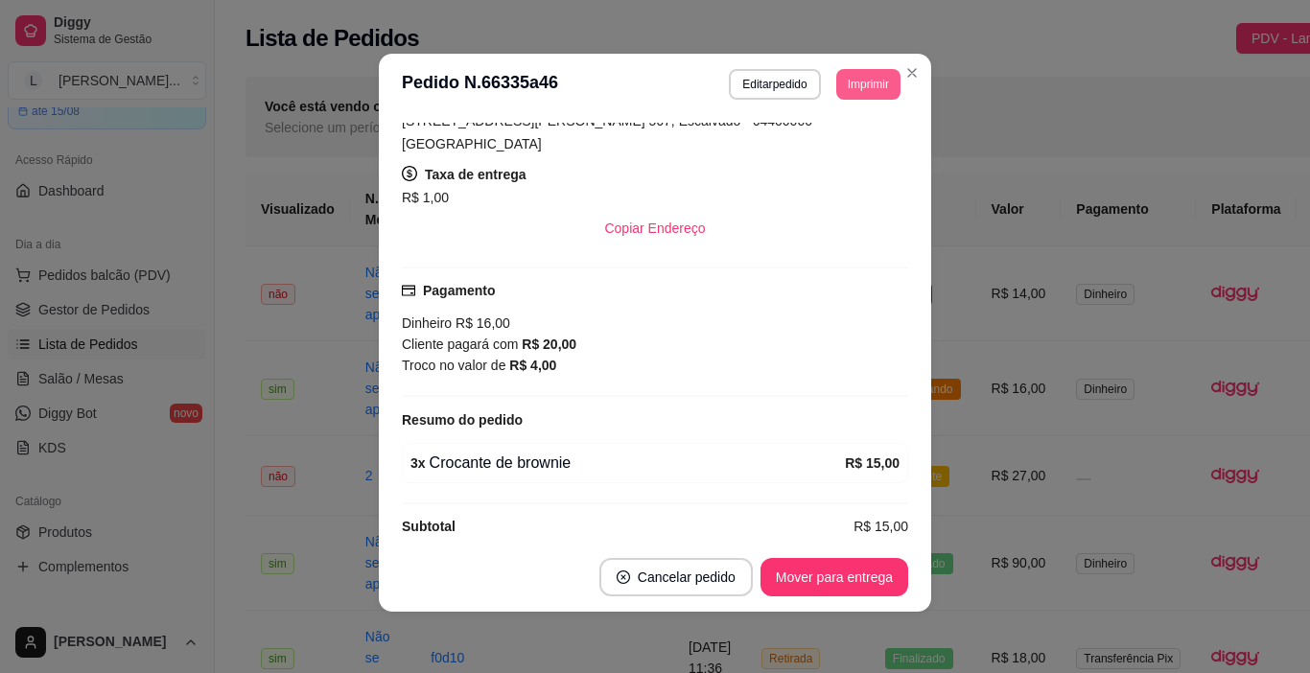
click at [873, 82] on button "Imprimir" at bounding box center [868, 84] width 64 height 31
click at [823, 163] on button "IMPRESSORA" at bounding box center [826, 151] width 139 height 31
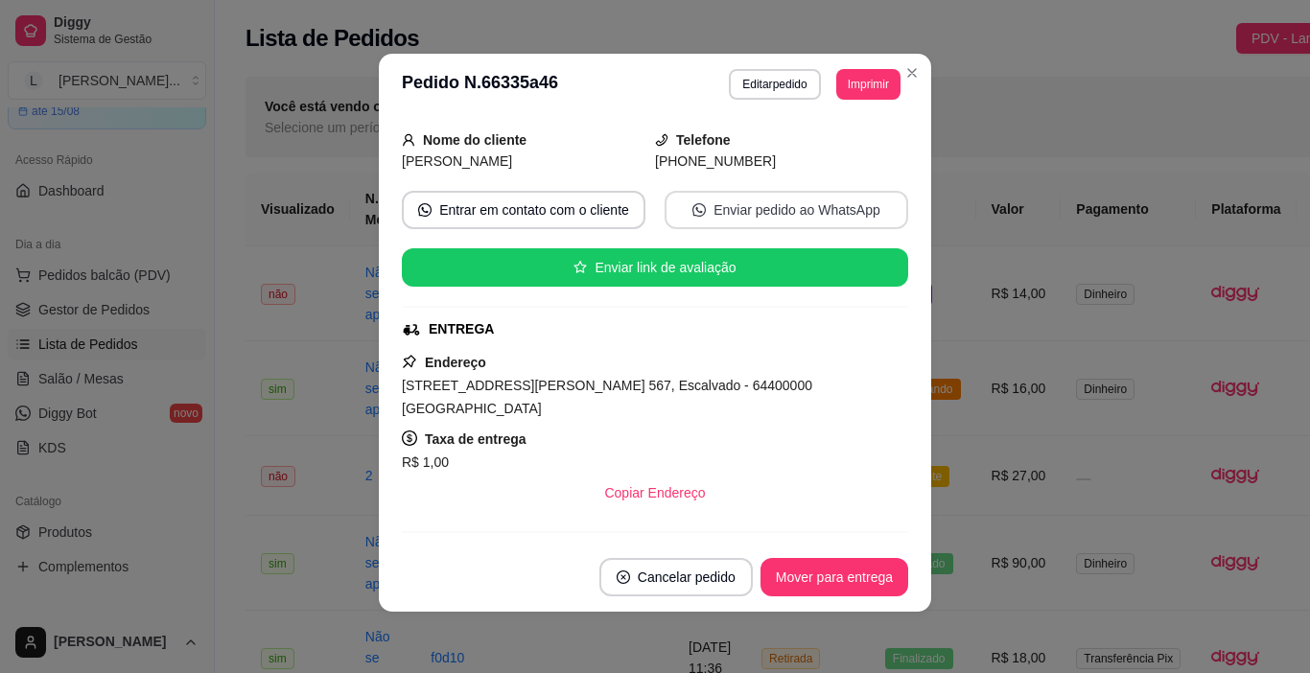
scroll to position [288, 0]
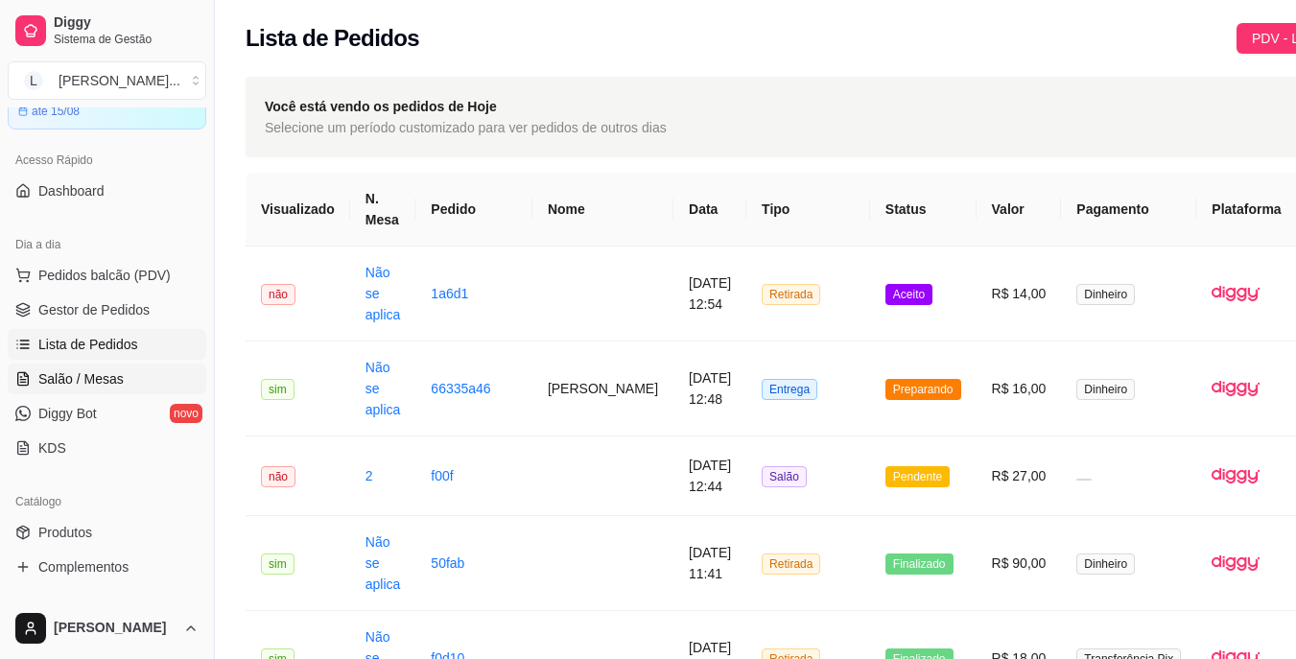
click at [77, 384] on span "Salão / Mesas" at bounding box center [80, 378] width 85 height 19
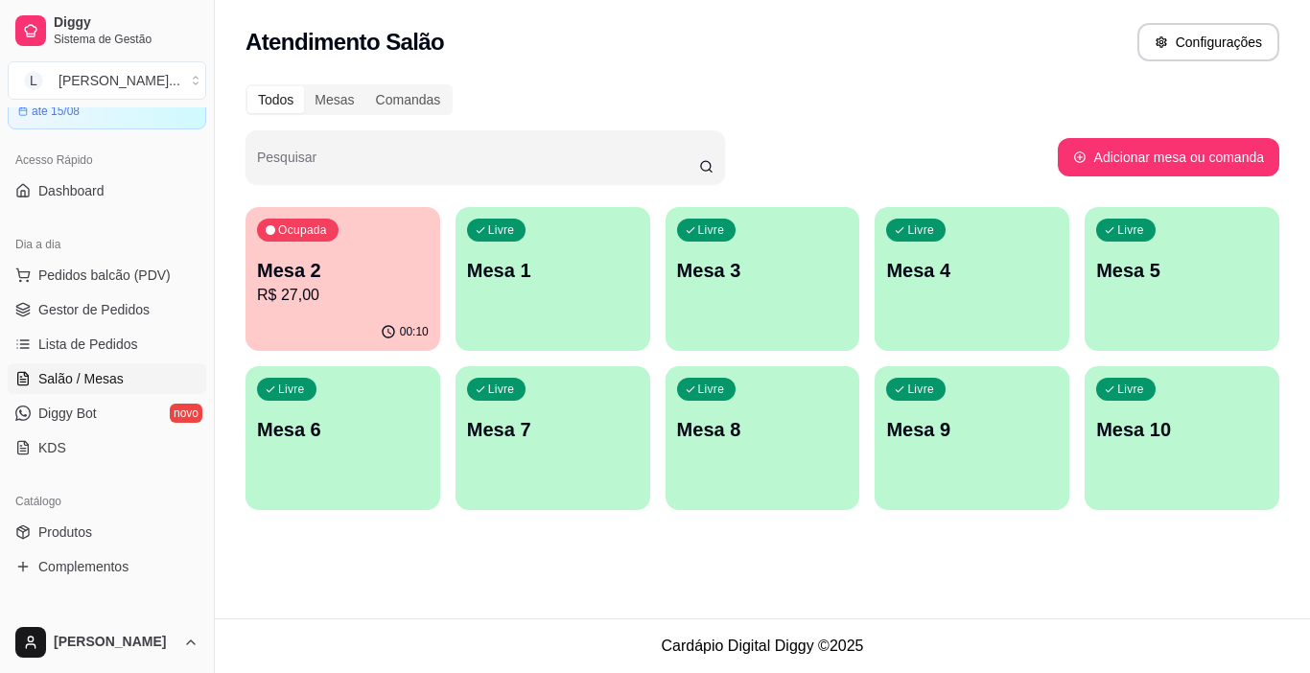
click at [334, 294] on p "R$ 27,00" at bounding box center [343, 295] width 172 height 23
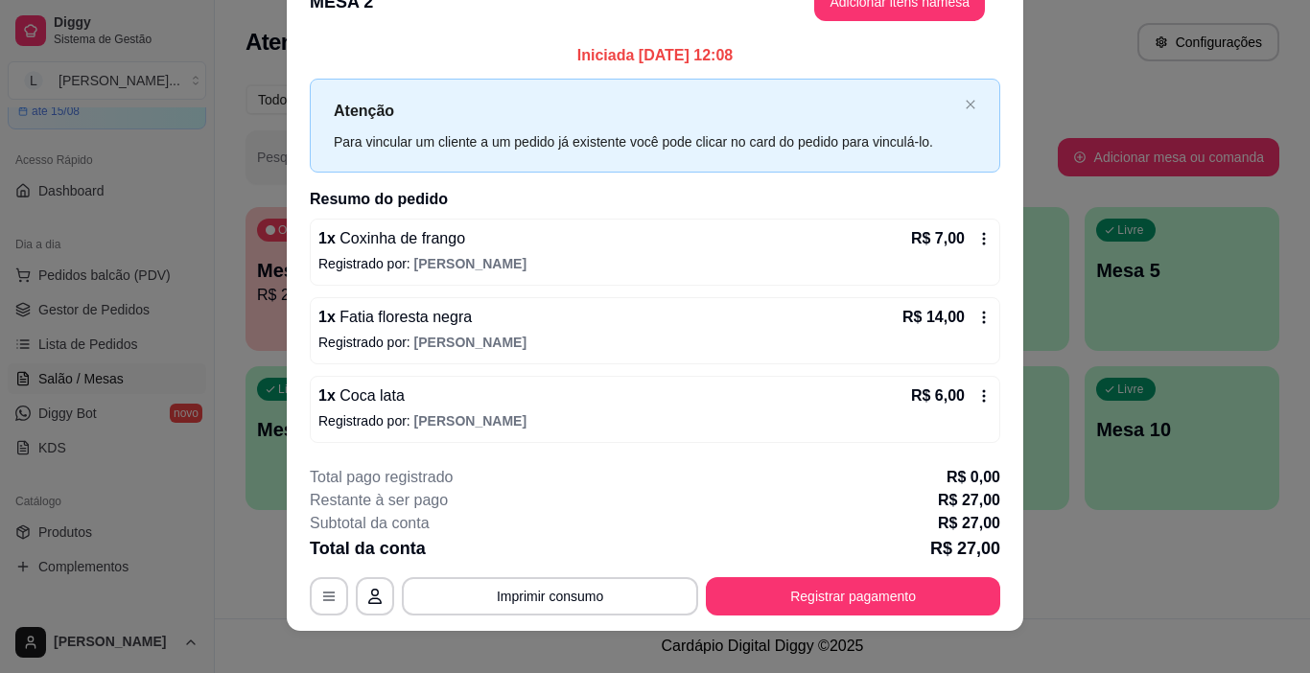
scroll to position [57, 0]
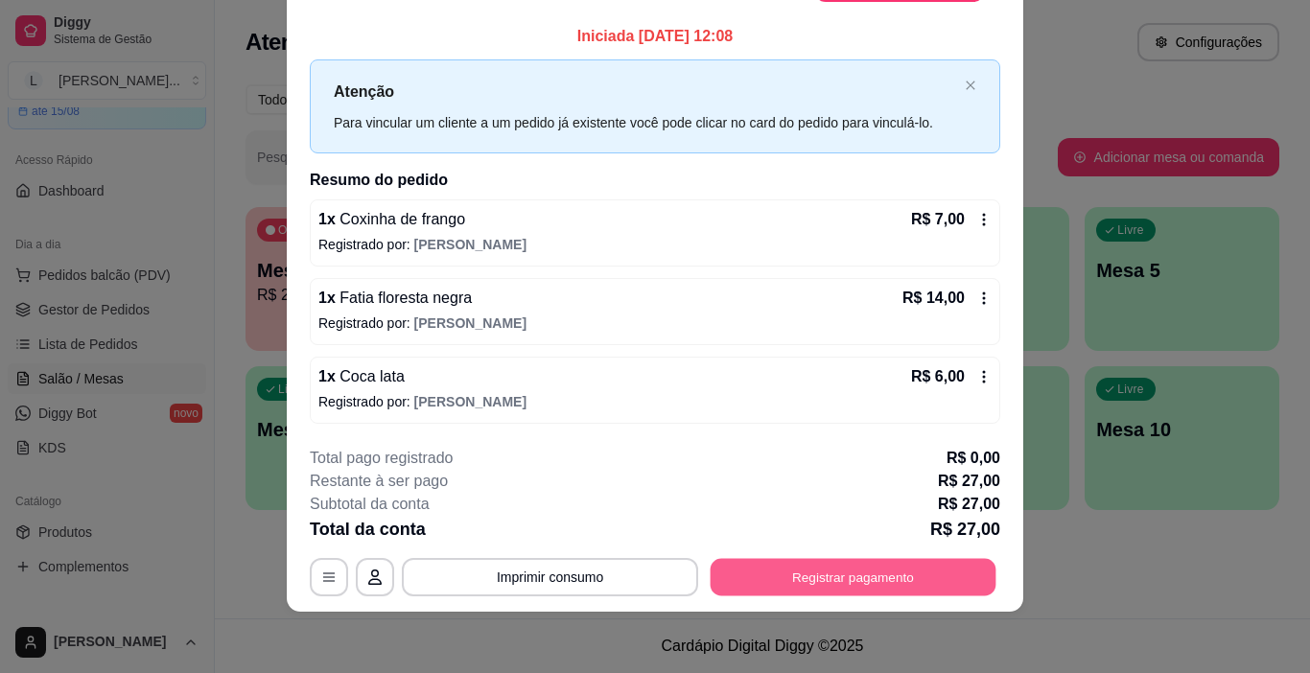
click at [924, 579] on button "Registrar pagamento" at bounding box center [854, 576] width 286 height 37
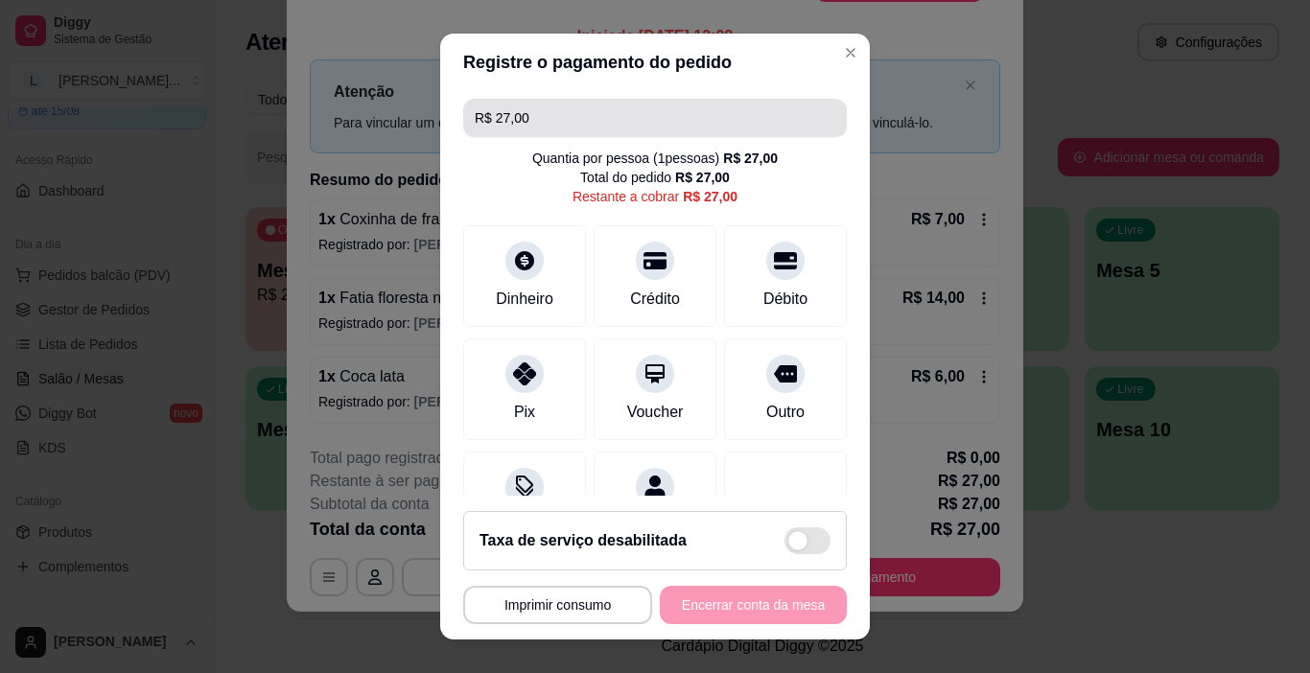
click at [563, 120] on input "R$ 27,00" at bounding box center [655, 118] width 361 height 38
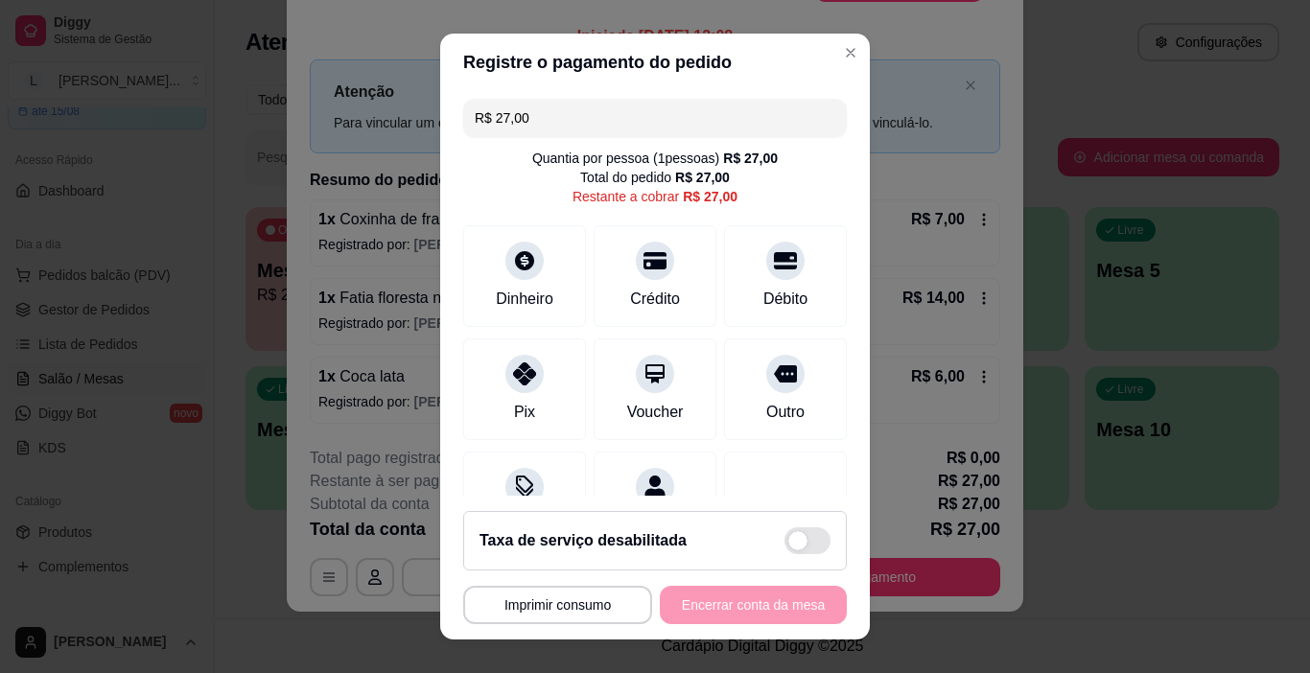
click at [563, 120] on input "R$ 27,00" at bounding box center [655, 118] width 361 height 38
click at [525, 395] on div "Pix" at bounding box center [524, 386] width 135 height 112
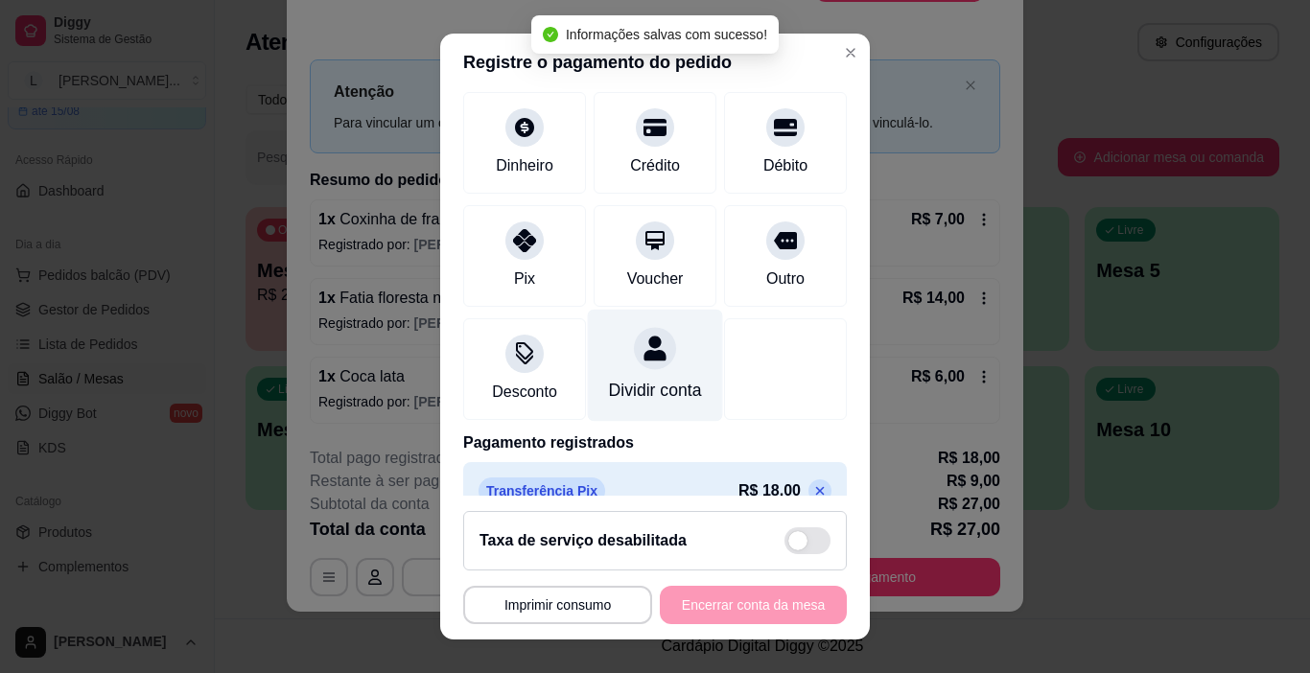
scroll to position [188, 0]
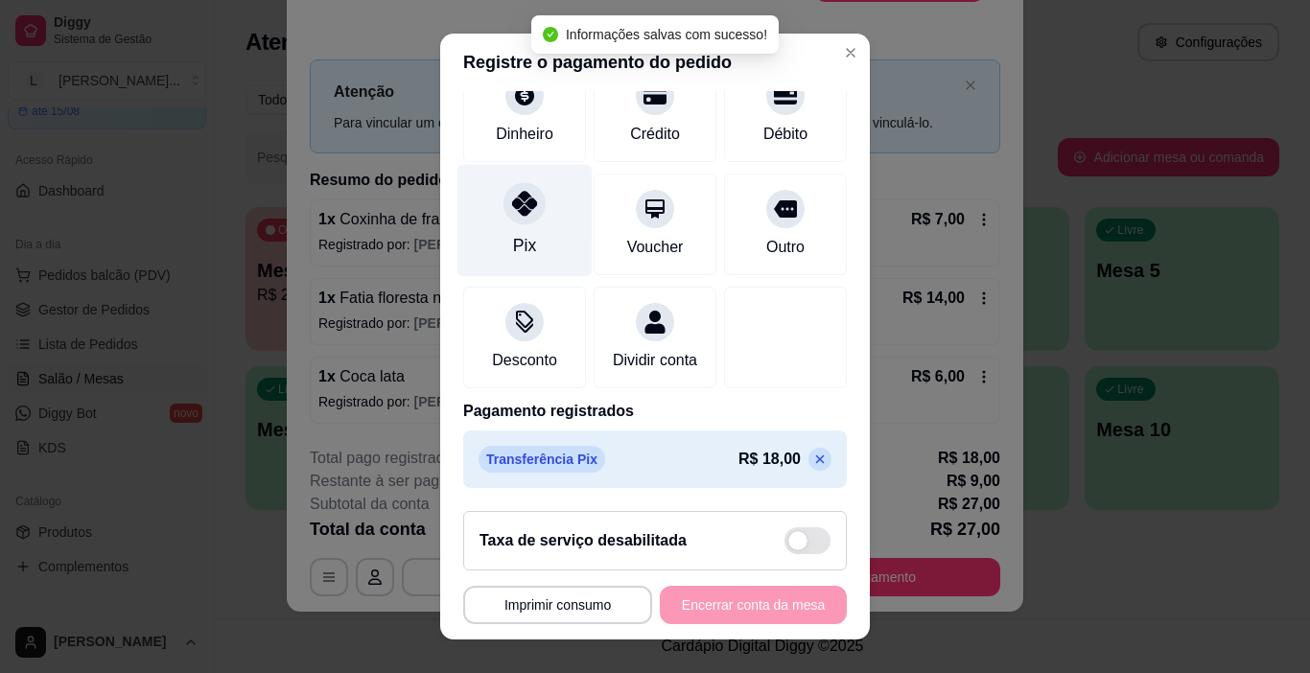
click at [512, 191] on icon at bounding box center [524, 203] width 25 height 25
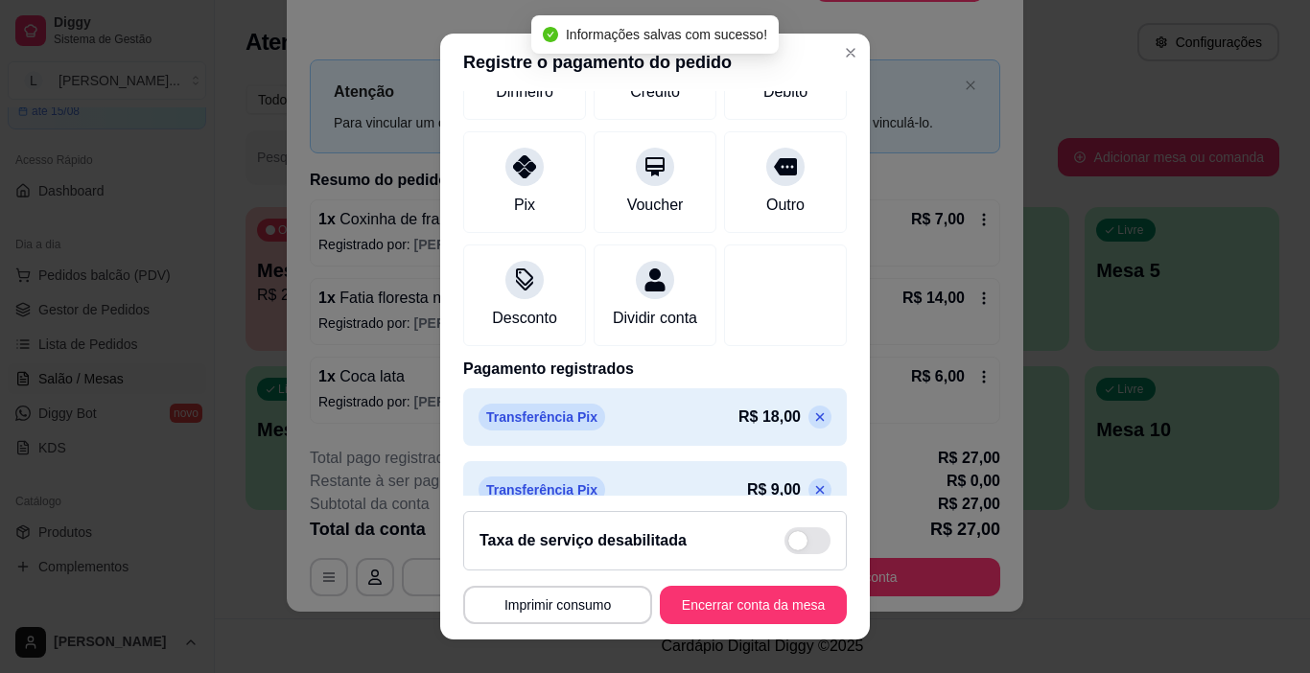
type input "R$ 0,00"
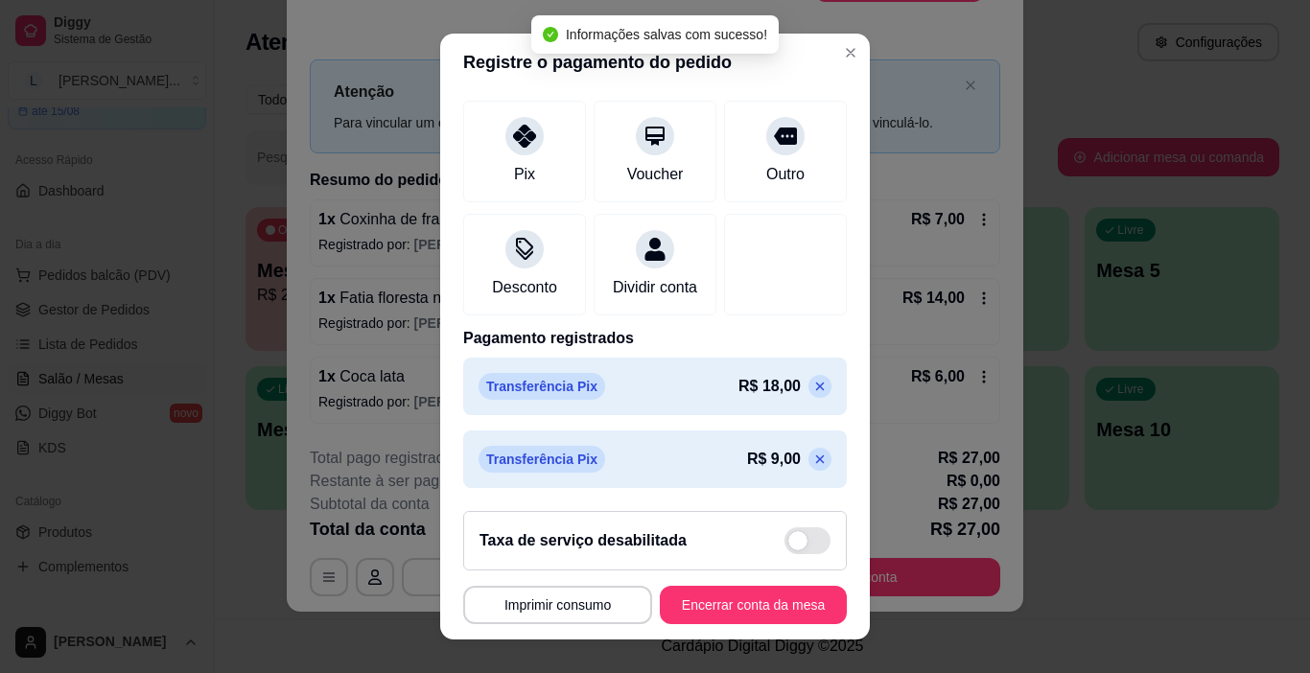
scroll to position [242, 0]
click at [742, 603] on button "Encerrar conta da mesa" at bounding box center [753, 605] width 187 height 38
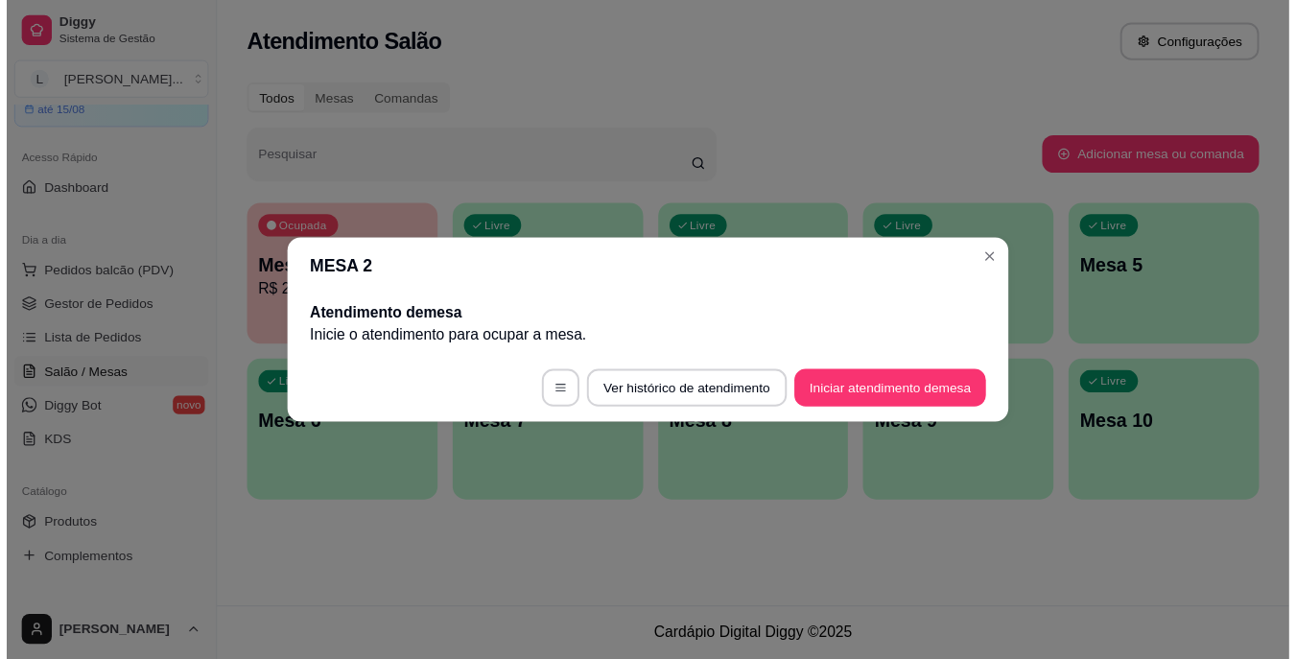
scroll to position [0, 0]
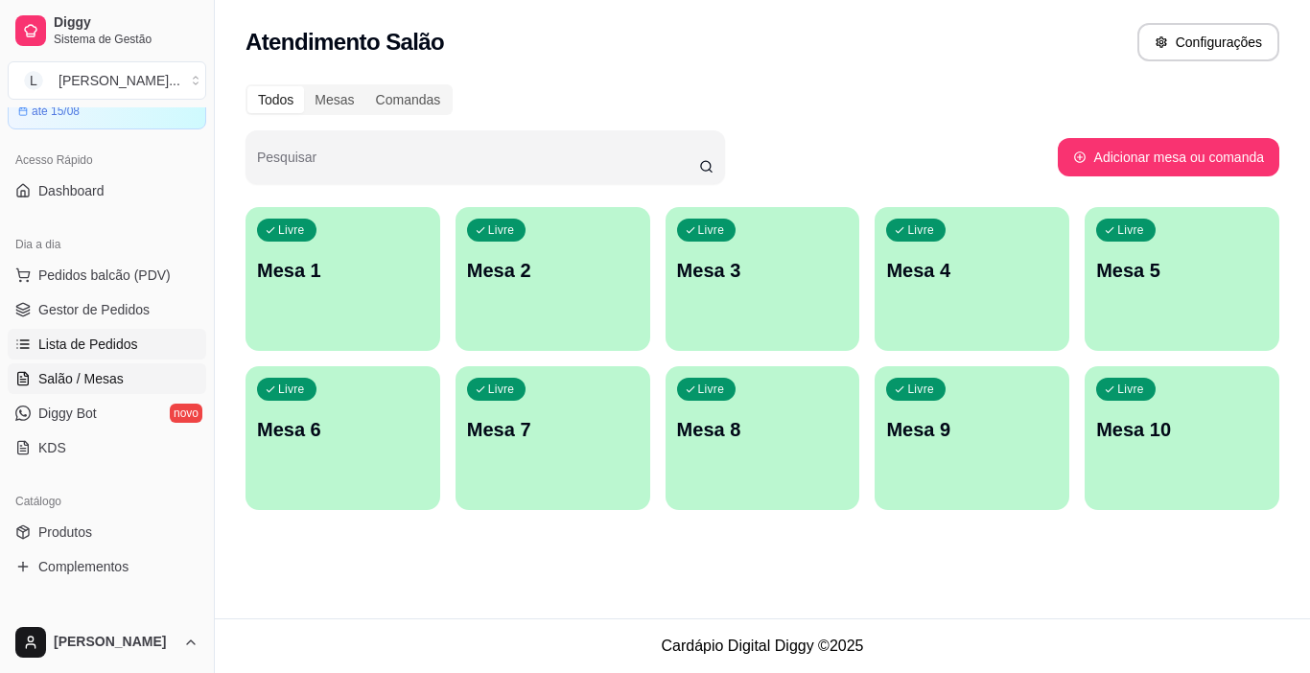
click at [98, 350] on span "Lista de Pedidos" at bounding box center [88, 344] width 100 height 19
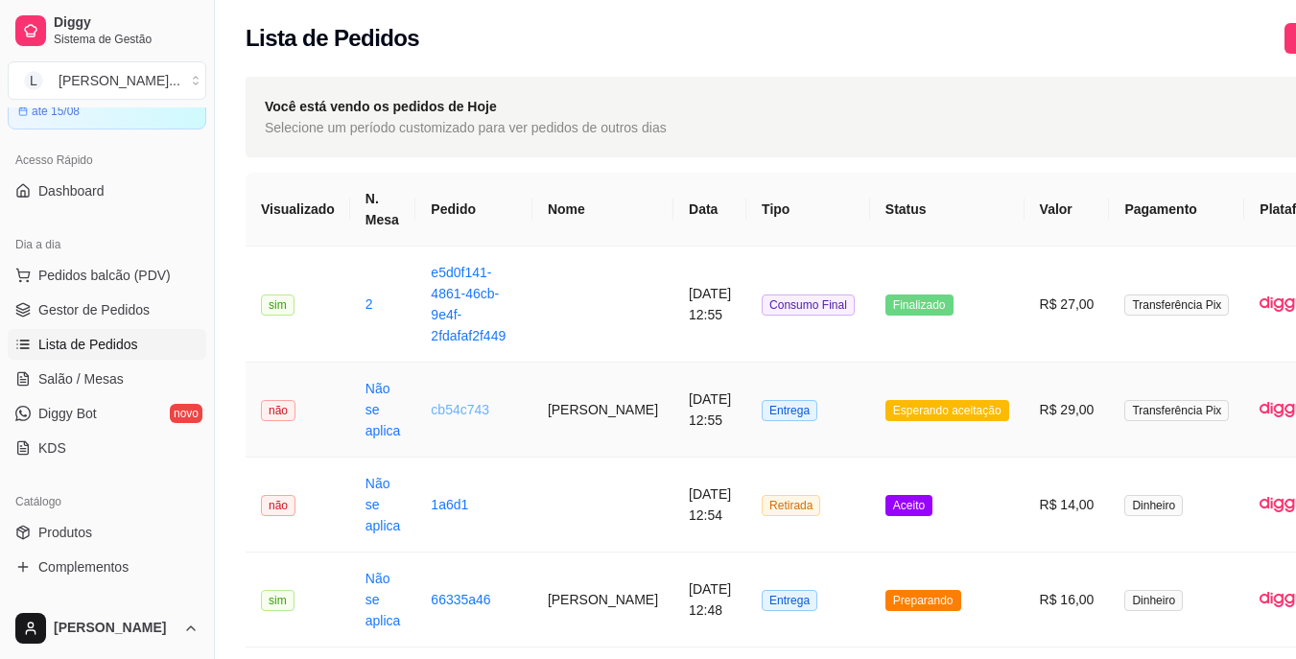
click at [464, 413] on link "cb54c743" at bounding box center [460, 409] width 59 height 15
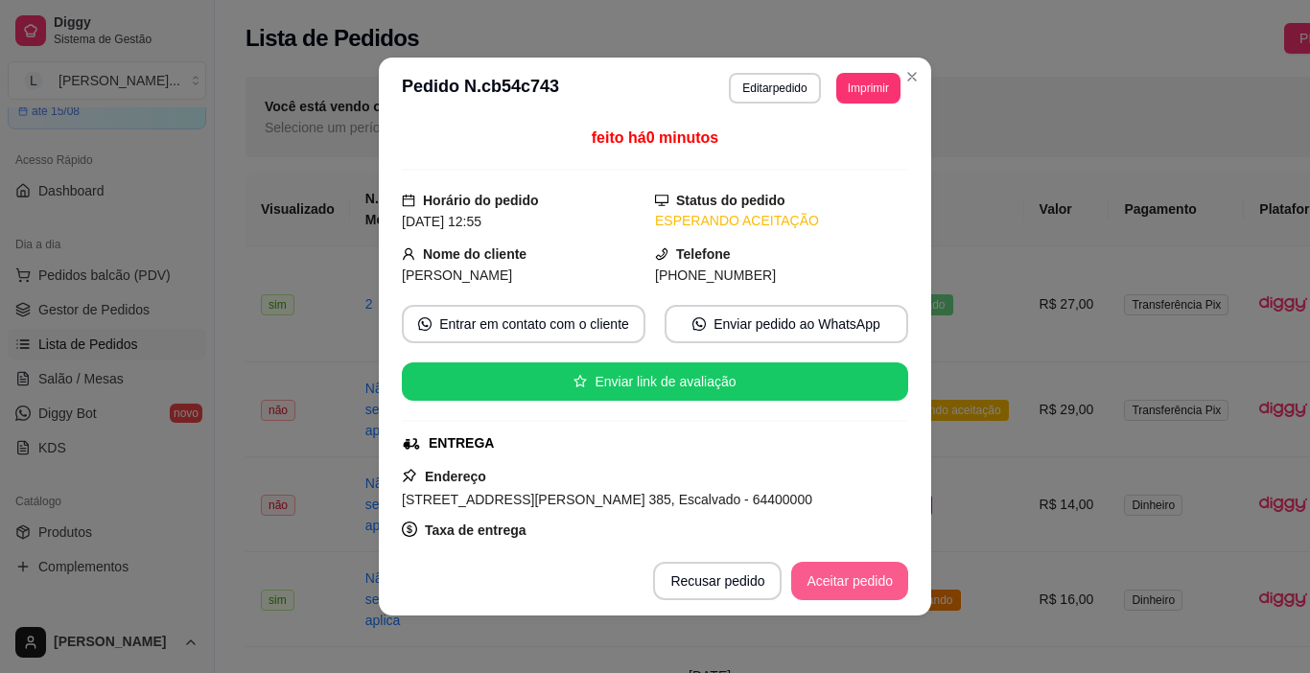
click at [830, 572] on button "Aceitar pedido" at bounding box center [849, 581] width 117 height 38
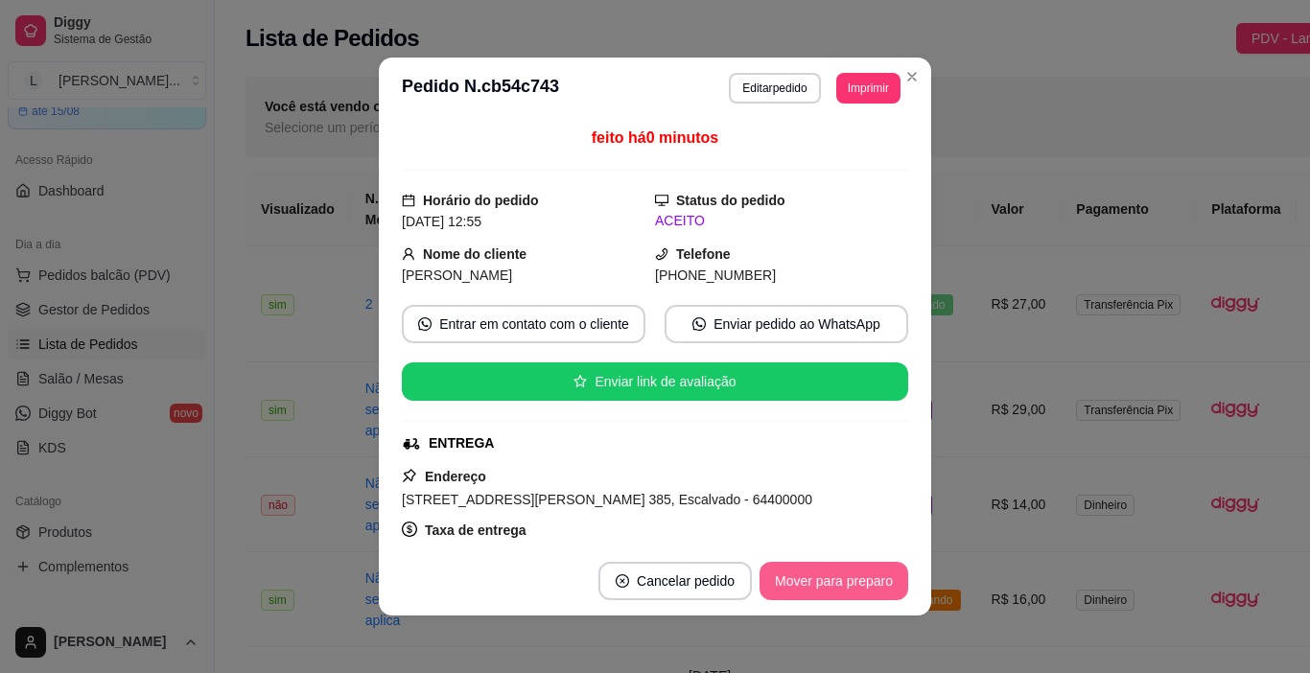
click at [826, 585] on button "Mover para preparo" at bounding box center [834, 581] width 149 height 38
click at [857, 92] on button "Imprimir" at bounding box center [868, 88] width 64 height 31
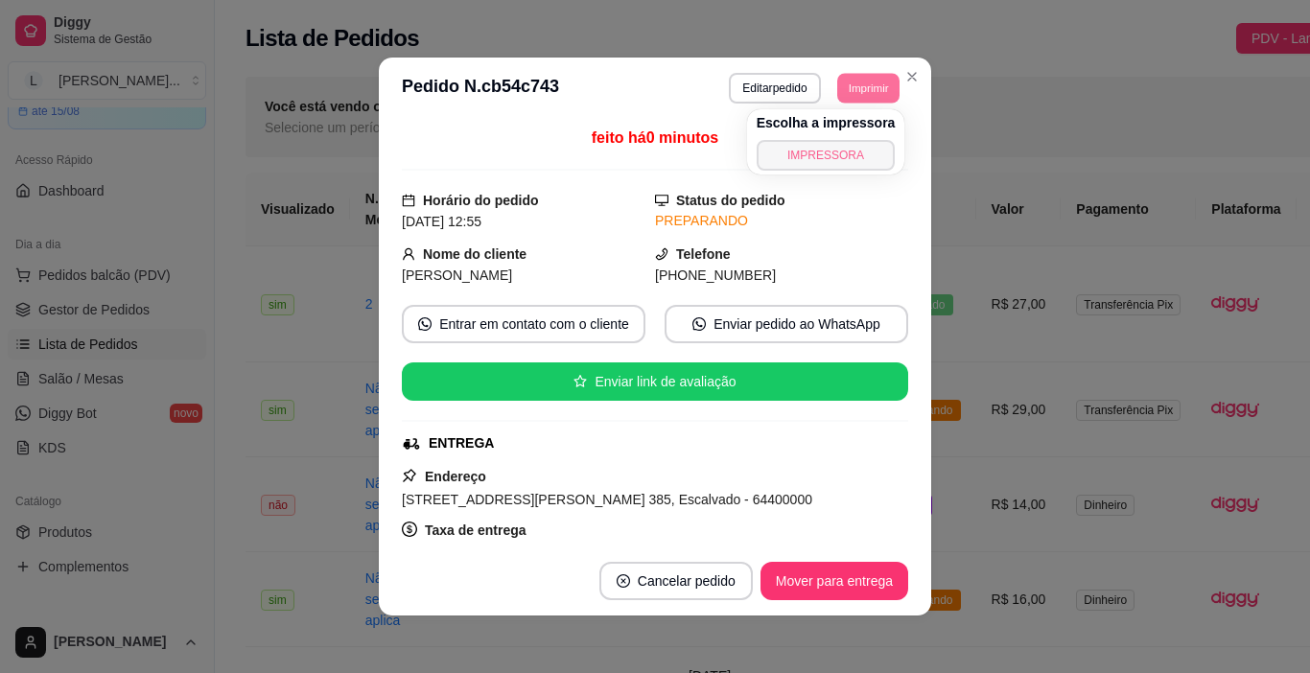
click at [847, 158] on button "IMPRESSORA" at bounding box center [826, 155] width 139 height 31
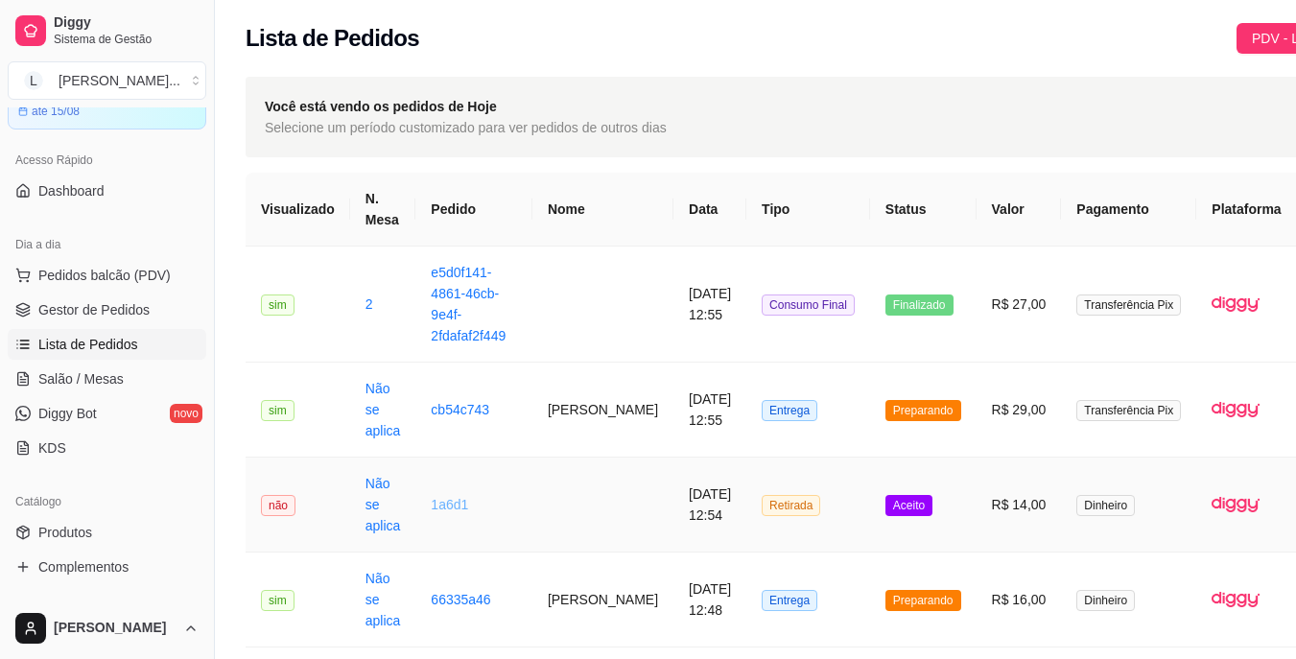
click at [442, 507] on link "1a6d1" at bounding box center [449, 504] width 37 height 15
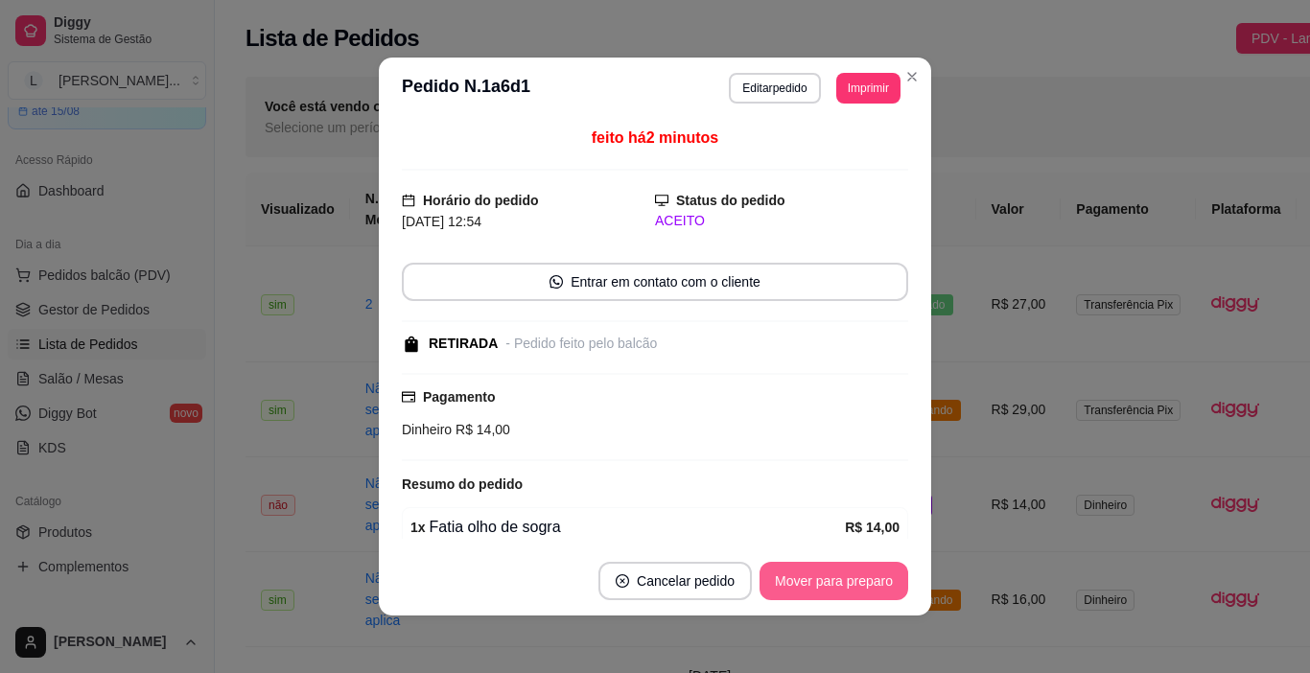
click at [831, 579] on button "Mover para preparo" at bounding box center [834, 581] width 149 height 38
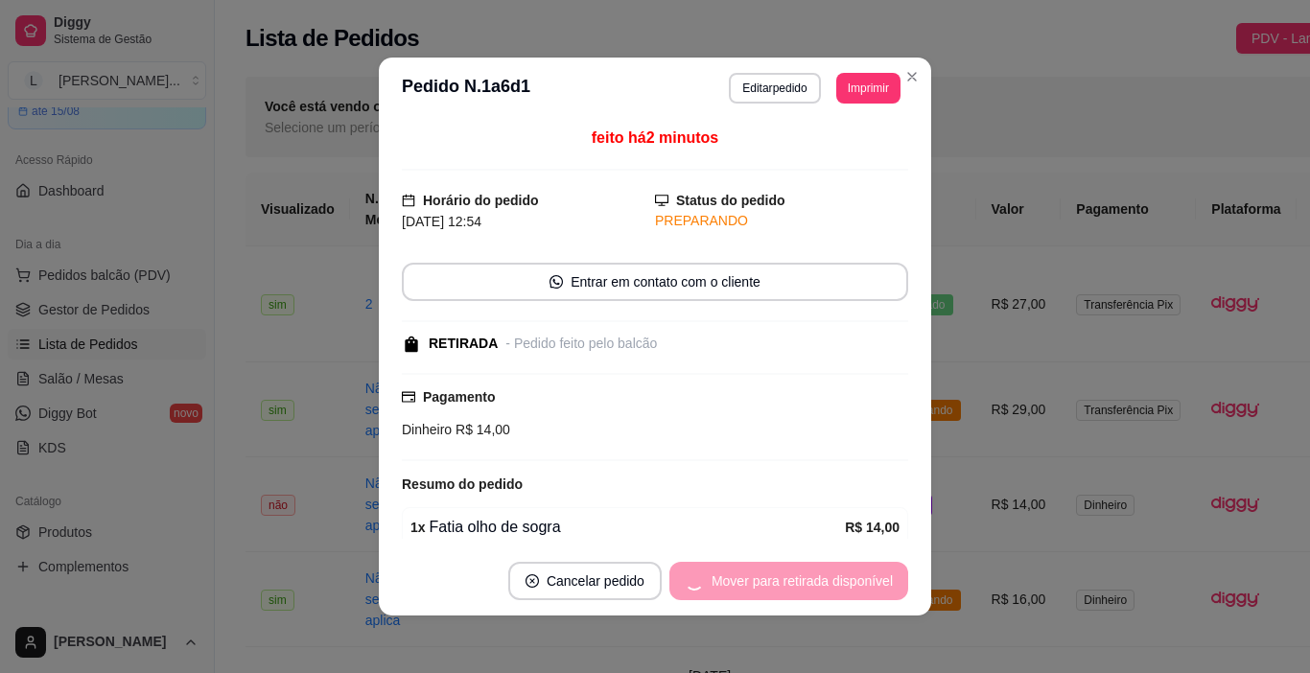
click at [831, 579] on div "Mover para retirada disponível" at bounding box center [788, 581] width 239 height 38
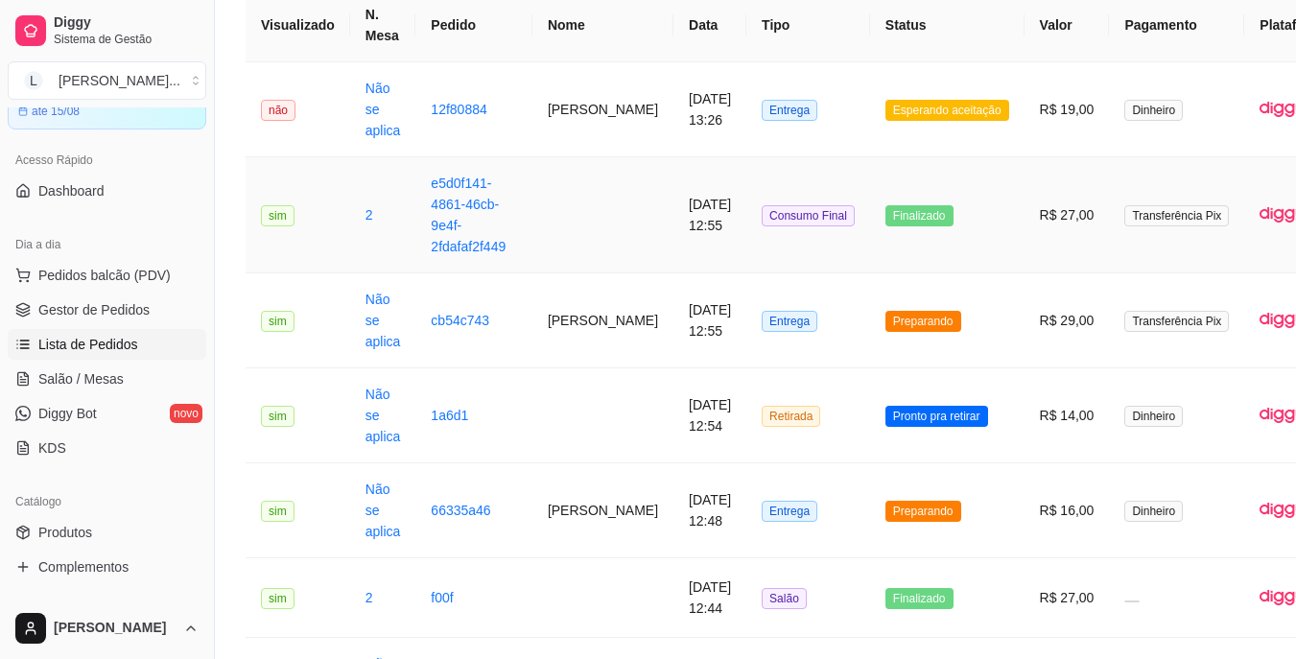
scroll to position [288, 0]
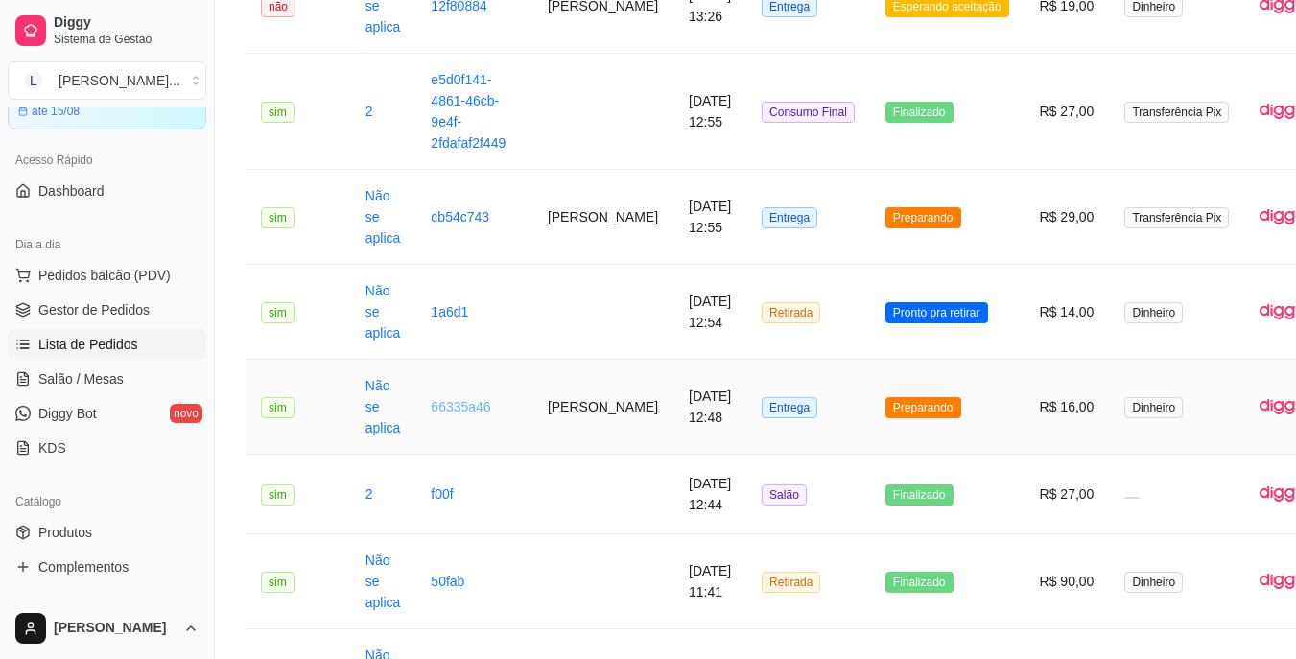
click at [476, 408] on link "66335a46" at bounding box center [460, 406] width 59 height 15
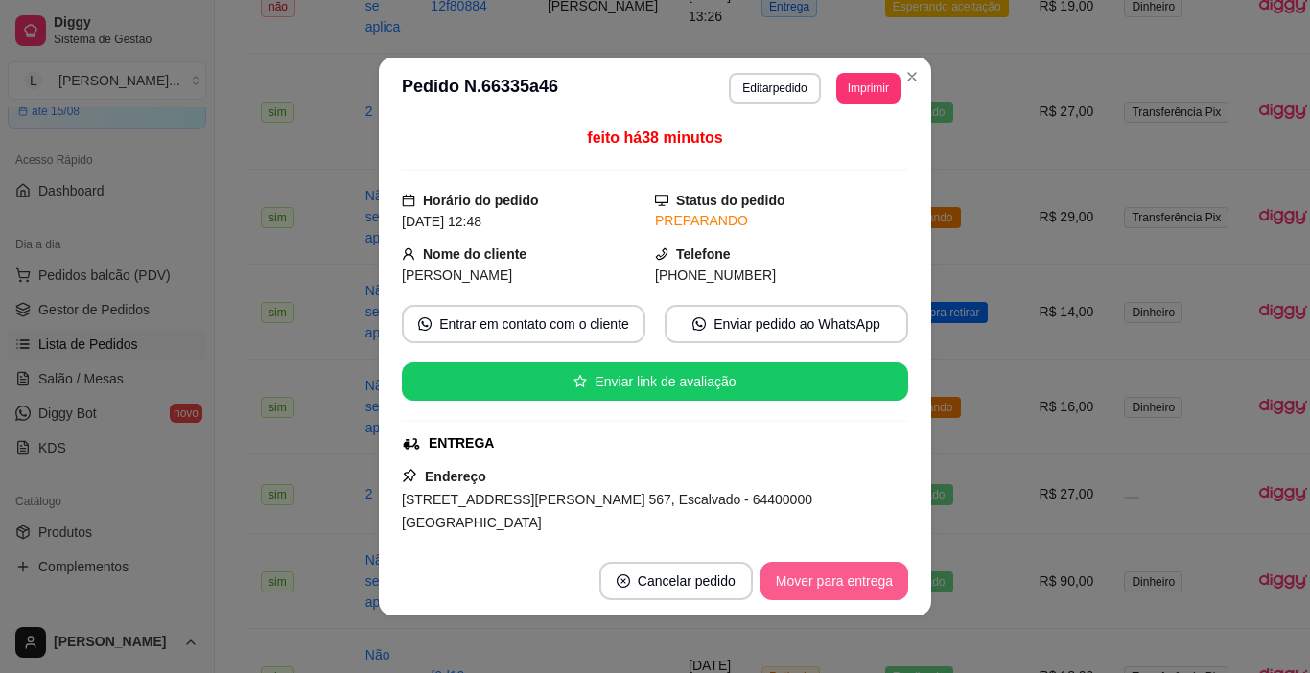
click at [817, 577] on button "Mover para entrega" at bounding box center [835, 581] width 148 height 38
click at [817, 577] on div "Mover para entrega" at bounding box center [821, 581] width 175 height 38
click at [817, 577] on button "Mover para finalizado" at bounding box center [828, 581] width 159 height 38
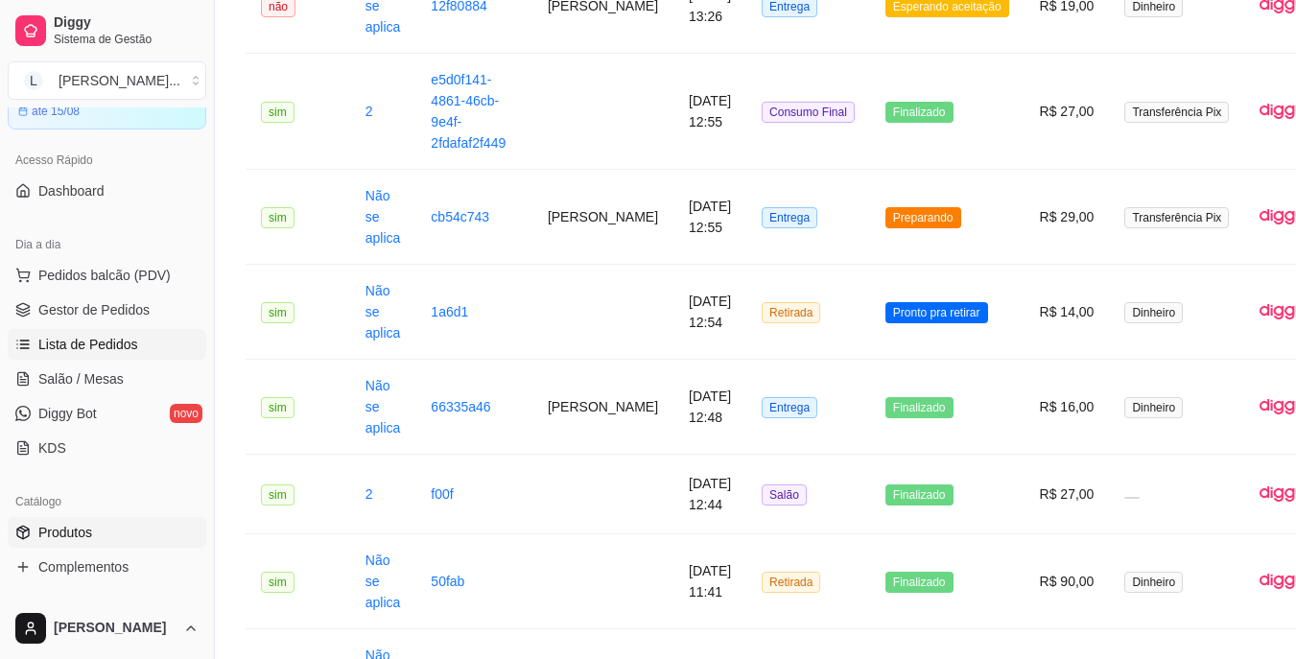
click at [80, 536] on span "Produtos" at bounding box center [65, 532] width 54 height 19
click at [108, 534] on link "Produtos" at bounding box center [107, 532] width 199 height 31
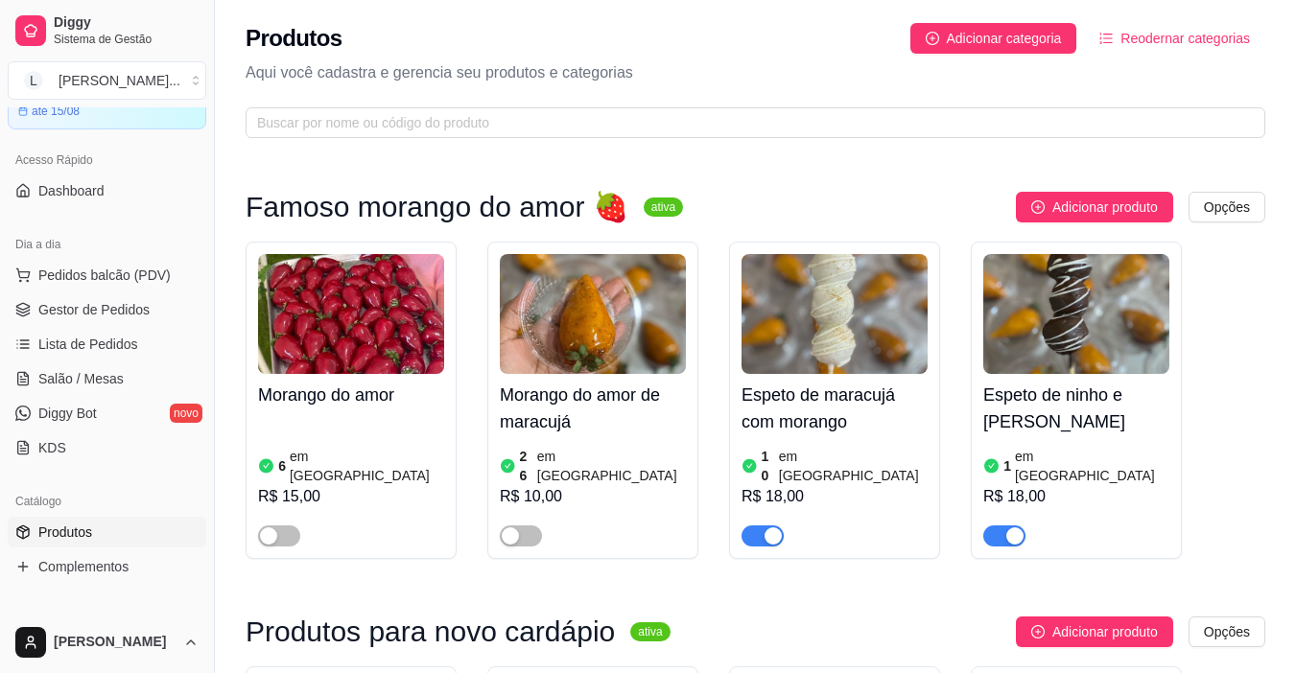
click at [1006, 527] on div "button" at bounding box center [1014, 535] width 17 height 17
